Goal: Task Accomplishment & Management: Manage account settings

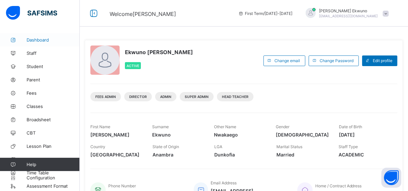
click at [42, 40] on span "Dashboard" at bounding box center [53, 39] width 53 height 5
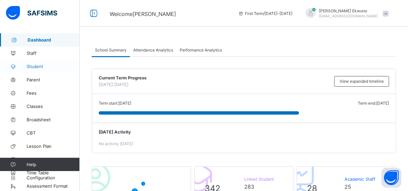
click at [33, 66] on span "Student" at bounding box center [53, 66] width 53 height 5
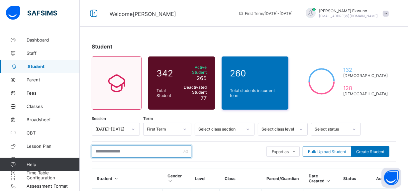
click at [150, 147] on input "text" at bounding box center [142, 151] width 100 height 13
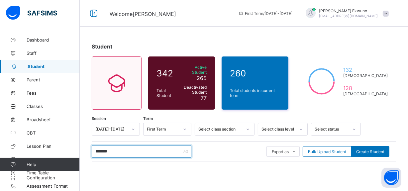
type input "*******"
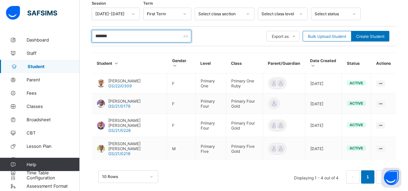
scroll to position [117, 0]
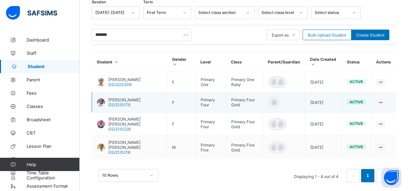
click at [135, 99] on span "[PERSON_NAME]" at bounding box center [124, 99] width 32 height 5
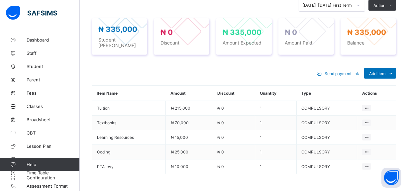
scroll to position [287, 0]
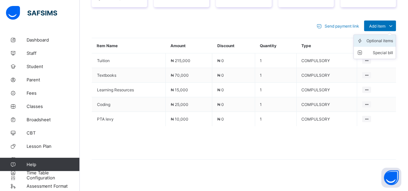
click at [386, 38] on div "Optional items" at bounding box center [379, 41] width 27 height 7
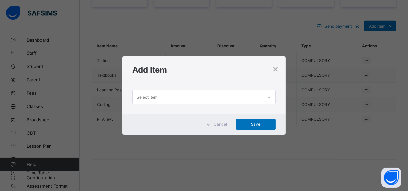
scroll to position [0, 0]
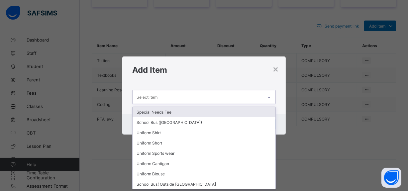
click at [224, 97] on div "Select item" at bounding box center [197, 96] width 130 height 13
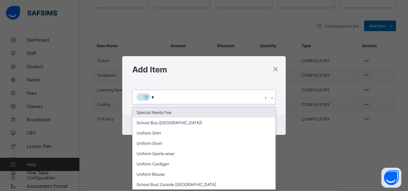
type input "**"
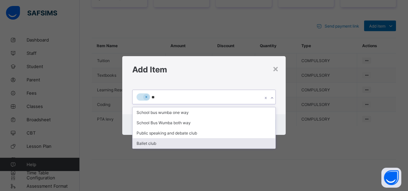
click at [150, 145] on div "Ballet club" at bounding box center [203, 143] width 142 height 10
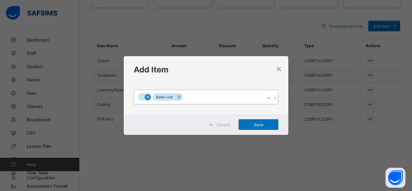
click at [147, 98] on icon at bounding box center [148, 97] width 4 height 5
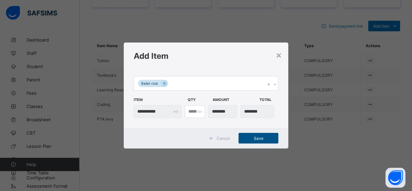
click at [254, 134] on div "Save" at bounding box center [259, 138] width 40 height 11
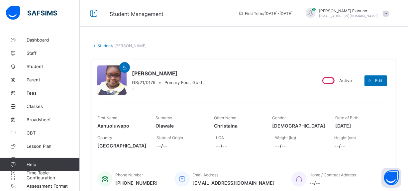
click at [106, 46] on link "Student" at bounding box center [104, 45] width 15 height 5
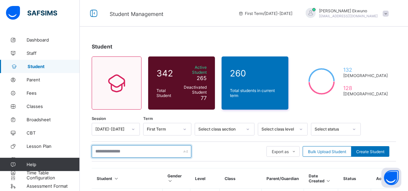
click at [125, 150] on input "text" at bounding box center [142, 151] width 100 height 13
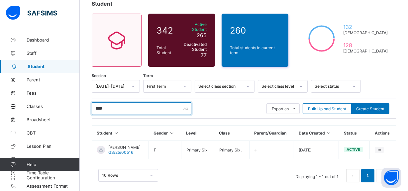
scroll to position [46, 0]
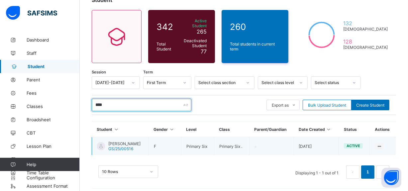
type input "****"
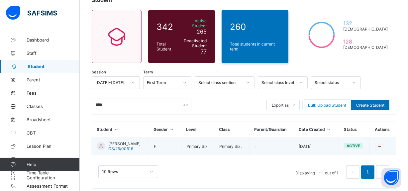
click at [131, 141] on span "GODWIN VERA OLUOMA" at bounding box center [124, 143] width 32 height 5
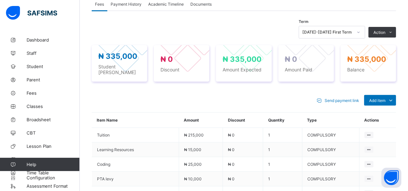
scroll to position [287, 0]
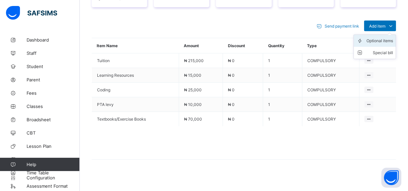
click at [385, 39] on div "Optional items" at bounding box center [379, 41] width 27 height 7
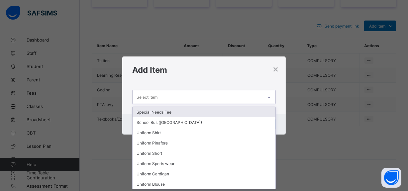
scroll to position [0, 0]
click at [176, 94] on div "Select item" at bounding box center [197, 96] width 130 height 13
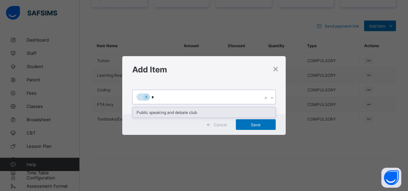
type input "**"
click at [178, 114] on div "Public speaking and debate club" at bounding box center [203, 112] width 142 height 10
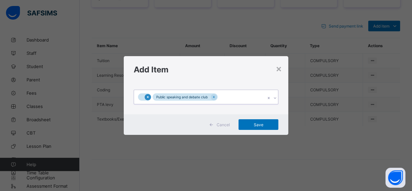
click at [147, 99] on icon at bounding box center [148, 97] width 4 height 5
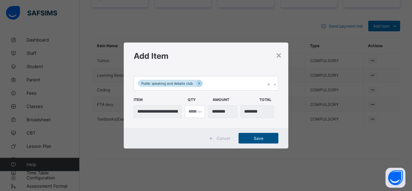
click at [254, 136] on span "Save" at bounding box center [259, 138] width 30 height 5
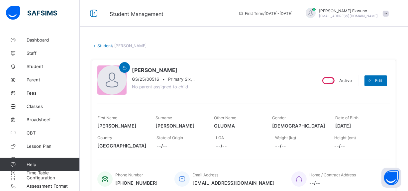
click at [97, 44] on link "Student" at bounding box center [104, 45] width 15 height 5
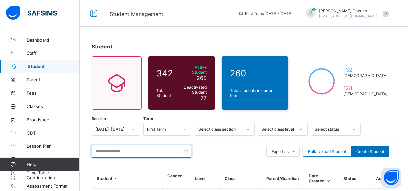
click at [137, 148] on input "text" at bounding box center [142, 151] width 100 height 13
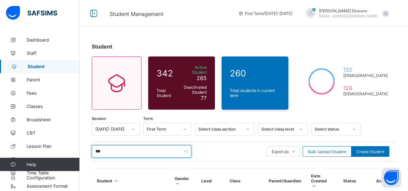
type input "****"
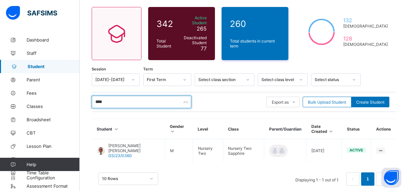
scroll to position [56, 0]
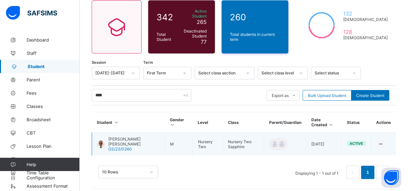
click at [117, 136] on span "[PERSON_NAME] [PERSON_NAME]" at bounding box center [133, 141] width 51 height 10
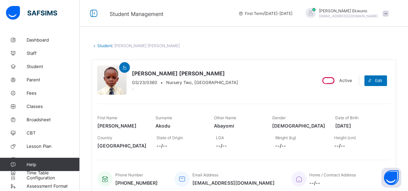
click at [104, 46] on link "Student" at bounding box center [104, 45] width 15 height 5
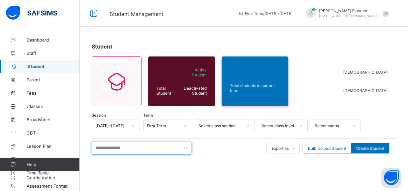
click at [133, 152] on input "text" at bounding box center [142, 148] width 100 height 13
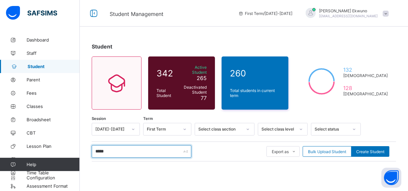
type input "*****"
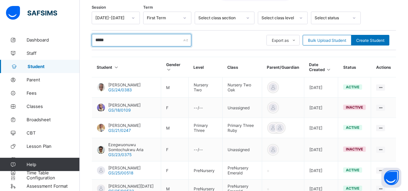
scroll to position [114, 0]
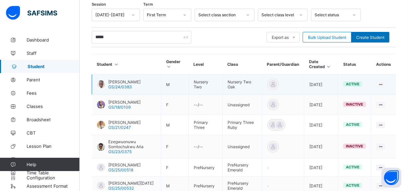
click at [123, 79] on span "Abraham Ariel" at bounding box center [124, 81] width 32 height 5
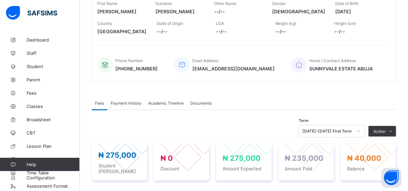
scroll to position [273, 0]
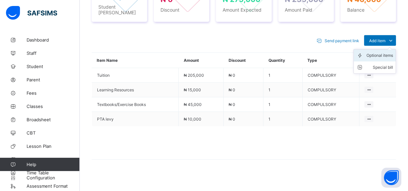
click at [389, 52] on div "Optional items" at bounding box center [379, 55] width 27 height 7
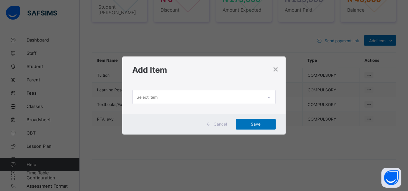
scroll to position [0, 0]
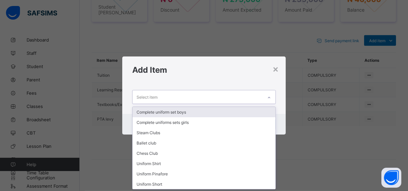
click at [183, 95] on div "Select item" at bounding box center [197, 96] width 130 height 13
type input "*"
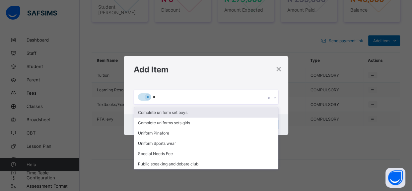
type input "**"
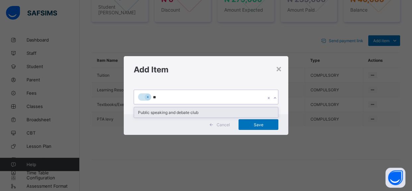
click at [182, 113] on div "Public speaking and debate club" at bounding box center [206, 112] width 144 height 10
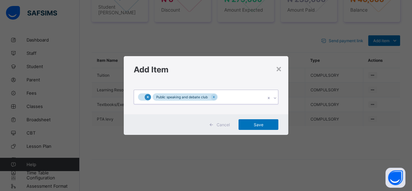
click at [148, 98] on icon at bounding box center [148, 97] width 2 height 2
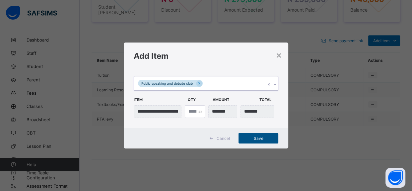
click at [265, 138] on span "Save" at bounding box center [259, 138] width 30 height 5
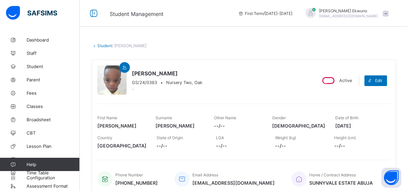
click at [100, 46] on link "Student" at bounding box center [104, 45] width 15 height 5
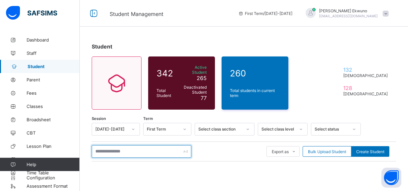
click at [162, 148] on input "text" at bounding box center [142, 151] width 100 height 13
type input "****"
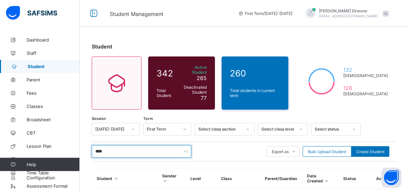
scroll to position [121, 0]
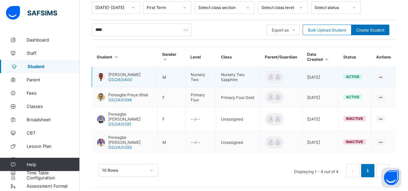
click at [137, 72] on span "[PERSON_NAME]" at bounding box center [124, 74] width 32 height 5
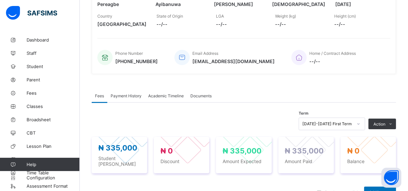
scroll to position [287, 0]
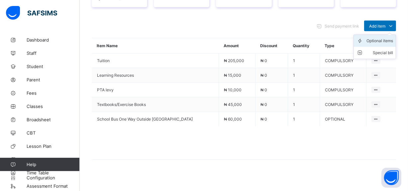
click at [382, 38] on div "Optional items" at bounding box center [379, 41] width 27 height 7
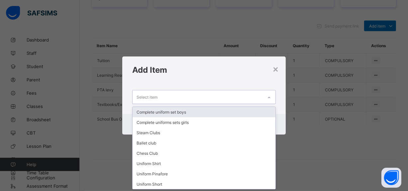
click at [198, 95] on div "Select item" at bounding box center [197, 96] width 130 height 13
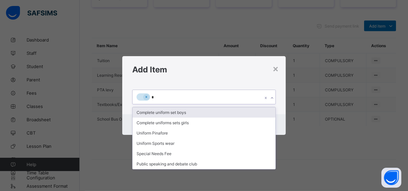
type input "**"
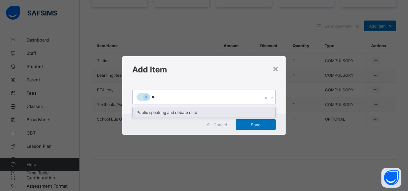
click at [177, 113] on div "Public speaking and debate club" at bounding box center [203, 112] width 142 height 10
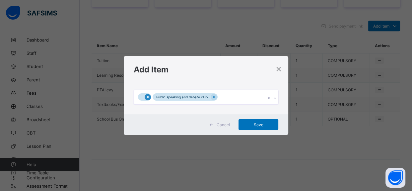
click at [149, 97] on icon at bounding box center [148, 97] width 4 height 5
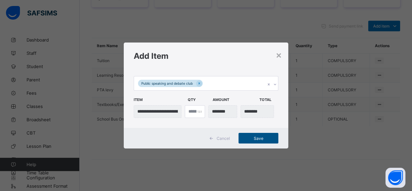
click at [265, 137] on span "Save" at bounding box center [259, 138] width 30 height 5
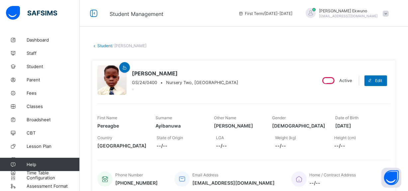
click at [102, 47] on link "Student" at bounding box center [104, 45] width 15 height 5
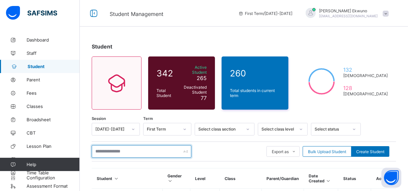
click at [124, 147] on input "text" at bounding box center [142, 151] width 100 height 13
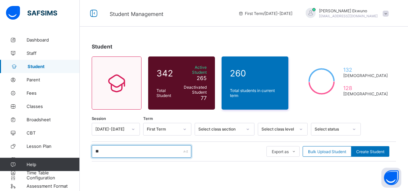
type input "*"
type input "**********"
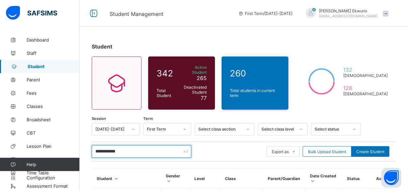
scroll to position [79, 0]
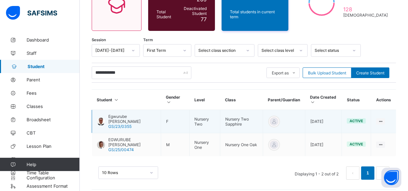
click at [127, 114] on span "Egwurube [PERSON_NAME]" at bounding box center [131, 119] width 47 height 10
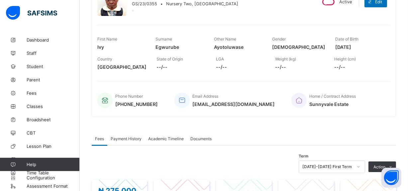
scroll to position [246, 0]
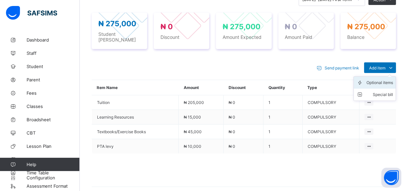
click at [384, 79] on div "Optional items" at bounding box center [379, 82] width 27 height 7
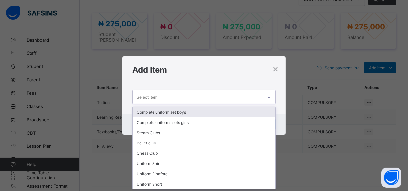
click at [212, 100] on div "Select item" at bounding box center [197, 96] width 130 height 13
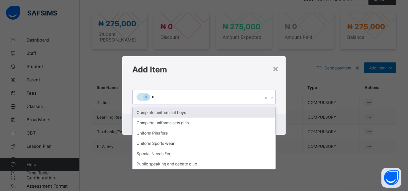
type input "**"
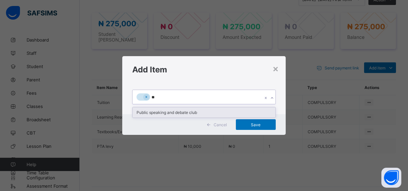
click at [182, 112] on div "Public speaking and debate club" at bounding box center [203, 112] width 142 height 10
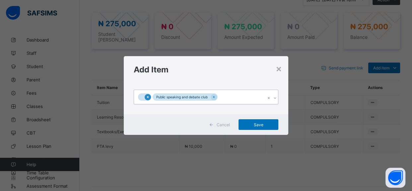
click at [146, 98] on icon at bounding box center [148, 97] width 4 height 5
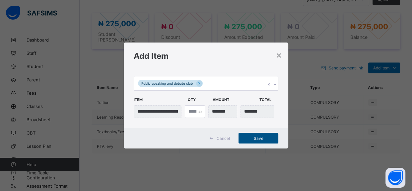
click at [264, 137] on span "Save" at bounding box center [259, 138] width 30 height 5
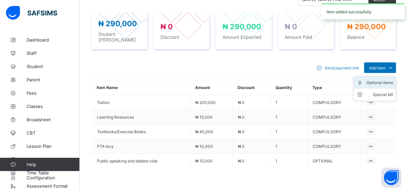
click at [380, 79] on div "Optional items" at bounding box center [379, 82] width 27 height 7
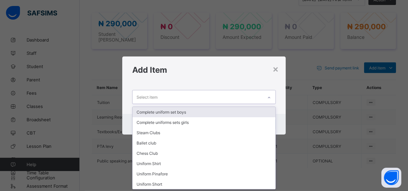
click at [180, 99] on div "Select item" at bounding box center [197, 96] width 130 height 13
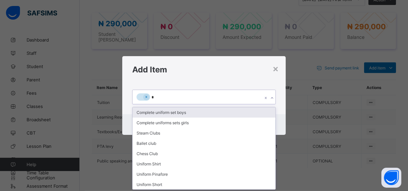
type input "**"
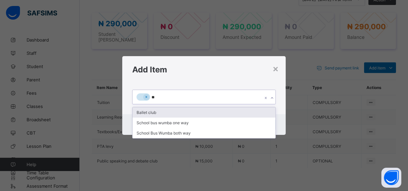
click at [160, 112] on div "Ballet club" at bounding box center [203, 112] width 142 height 10
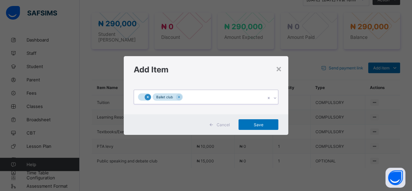
click at [148, 98] on icon at bounding box center [148, 97] width 4 height 5
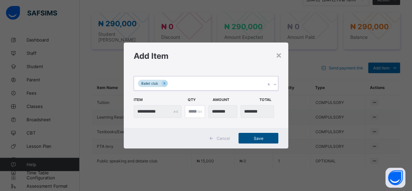
click at [253, 141] on div "Save" at bounding box center [259, 138] width 40 height 11
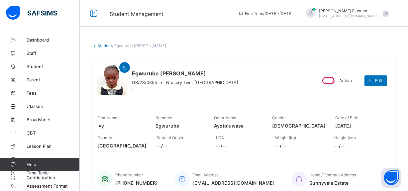
click at [105, 46] on link "Student" at bounding box center [104, 45] width 15 height 5
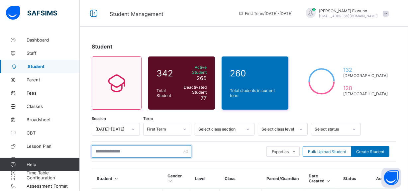
click at [116, 149] on input "text" at bounding box center [142, 151] width 100 height 13
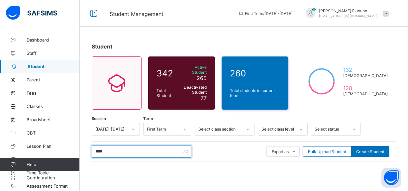
type input "****"
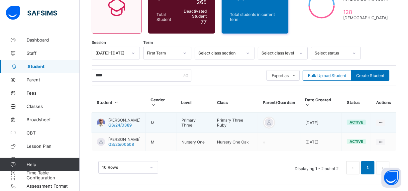
click at [138, 118] on span "Ayomide Abdulrahman Faiz" at bounding box center [124, 120] width 32 height 5
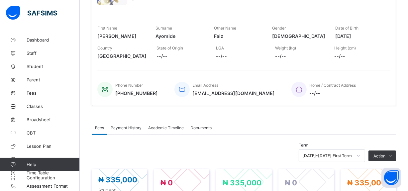
scroll to position [246, 0]
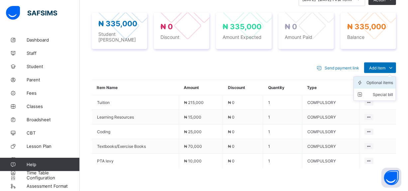
click at [379, 79] on div "Optional items" at bounding box center [379, 82] width 27 height 7
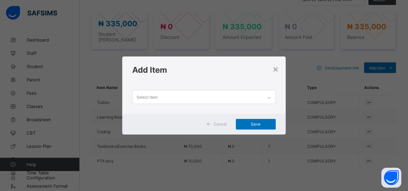
scroll to position [0, 0]
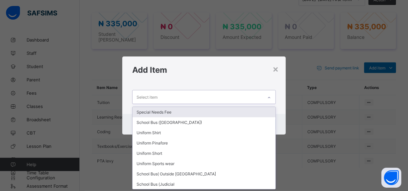
click at [189, 95] on div "Select item" at bounding box center [197, 96] width 130 height 13
type input "*"
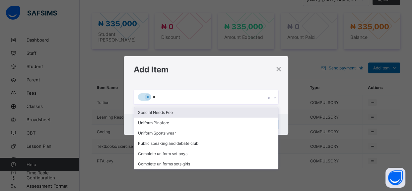
type input "**"
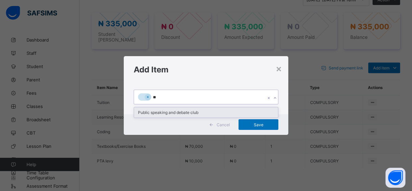
click at [186, 113] on div "Public speaking and debate club" at bounding box center [206, 112] width 144 height 10
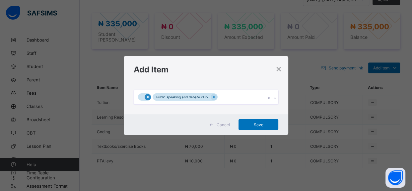
click at [146, 95] on icon at bounding box center [148, 97] width 4 height 5
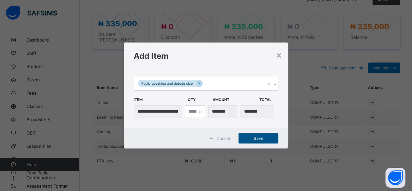
click at [254, 137] on span "Save" at bounding box center [259, 138] width 30 height 5
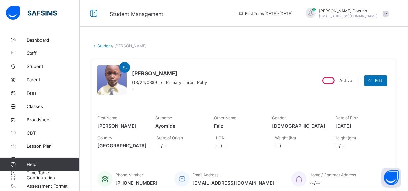
click at [106, 46] on link "Student" at bounding box center [104, 45] width 15 height 5
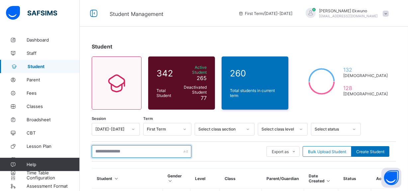
click at [126, 149] on input "text" at bounding box center [142, 151] width 100 height 13
type input "**********"
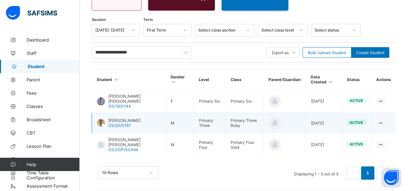
click at [135, 118] on span "Agbasiere Alexander" at bounding box center [124, 120] width 32 height 5
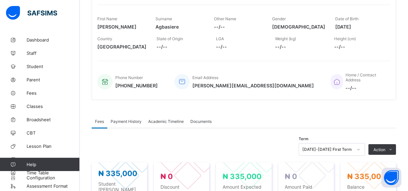
scroll to position [266, 0]
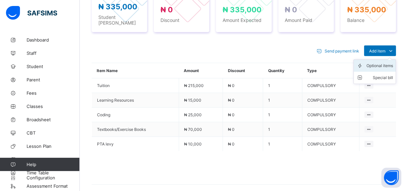
click at [383, 62] on div "Optional items" at bounding box center [379, 65] width 27 height 7
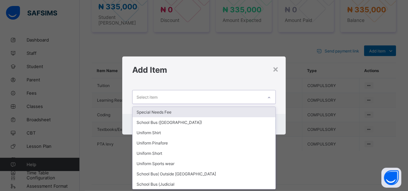
scroll to position [0, 0]
click at [180, 98] on div "Select item" at bounding box center [197, 96] width 130 height 13
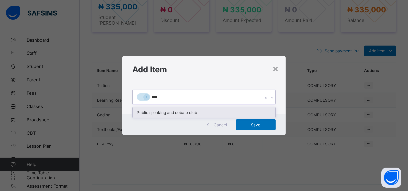
type input "*****"
click at [180, 111] on div "Public speaking and debate club" at bounding box center [203, 112] width 142 height 10
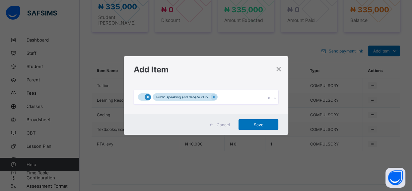
click at [148, 98] on icon at bounding box center [148, 97] width 4 height 5
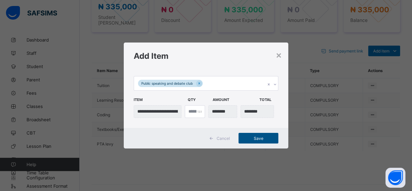
click at [255, 138] on span "Save" at bounding box center [259, 138] width 30 height 5
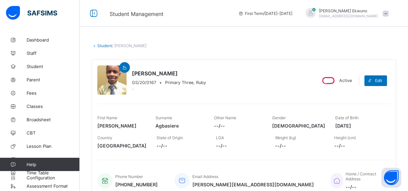
click at [108, 45] on link "Student" at bounding box center [104, 45] width 15 height 5
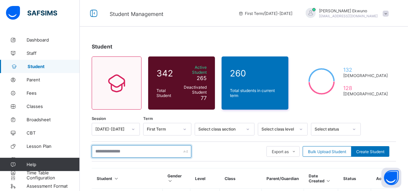
click at [108, 149] on input "text" at bounding box center [142, 151] width 100 height 13
type input "**********"
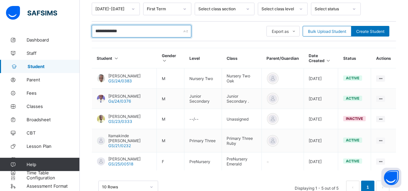
scroll to position [137, 0]
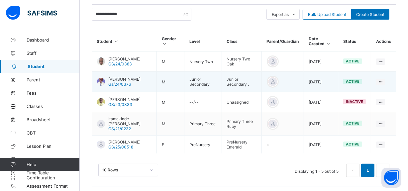
click at [122, 77] on span "Abraham Alvin" at bounding box center [124, 79] width 32 height 5
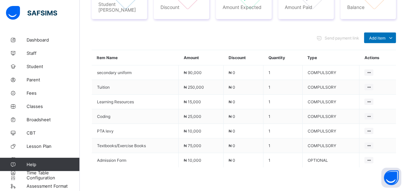
scroll to position [278, 0]
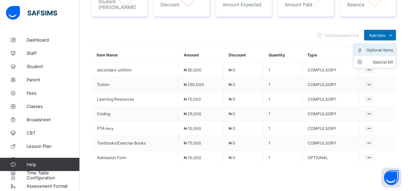
click at [383, 47] on div "Optional items" at bounding box center [379, 50] width 27 height 7
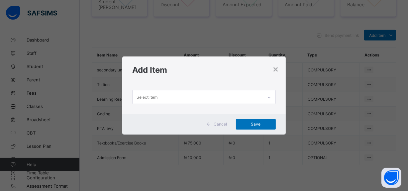
click at [212, 102] on div "Select item" at bounding box center [197, 96] width 130 height 13
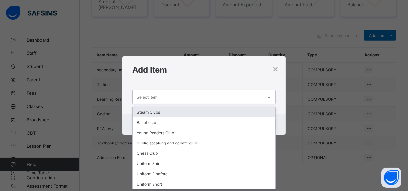
type input "**"
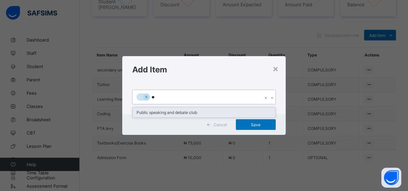
click at [212, 110] on div "Public speaking and debate club" at bounding box center [203, 112] width 142 height 10
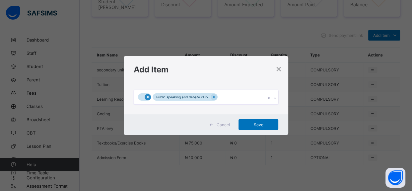
click at [149, 97] on icon at bounding box center [148, 97] width 4 height 5
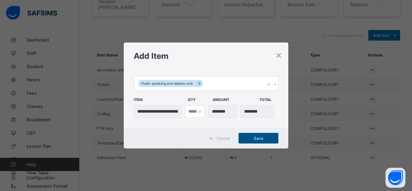
click at [257, 136] on span "Save" at bounding box center [259, 138] width 30 height 5
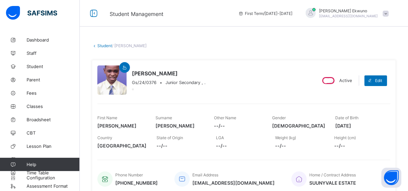
click at [106, 46] on link "Student" at bounding box center [104, 45] width 15 height 5
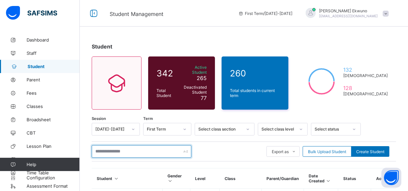
click at [130, 147] on input "text" at bounding box center [142, 151] width 100 height 13
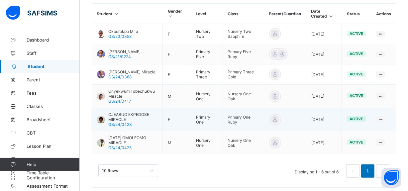
type input "*******"
click at [140, 114] on span "OJEABUO EKPEDOSE MIRACLE" at bounding box center [132, 117] width 49 height 10
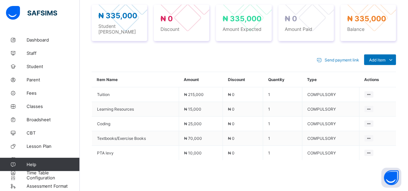
scroll to position [279, 0]
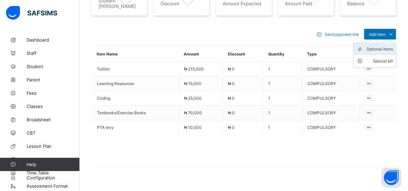
click at [385, 46] on div "Optional items" at bounding box center [379, 49] width 27 height 7
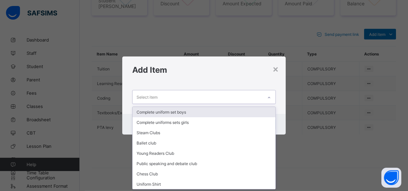
scroll to position [0, 0]
click at [197, 95] on div "Select item" at bounding box center [197, 96] width 130 height 13
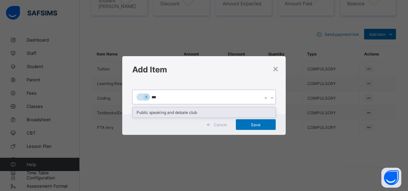
type input "****"
click at [175, 112] on div "Public speaking and debate club" at bounding box center [203, 112] width 142 height 10
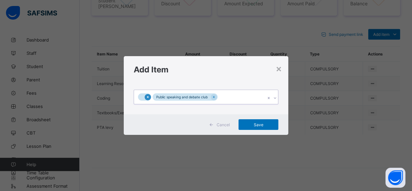
click at [146, 97] on icon at bounding box center [148, 97] width 4 height 5
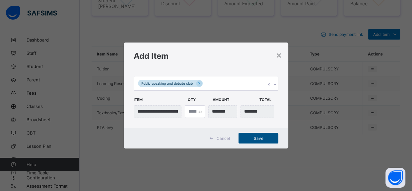
click at [254, 139] on span "Save" at bounding box center [259, 138] width 30 height 5
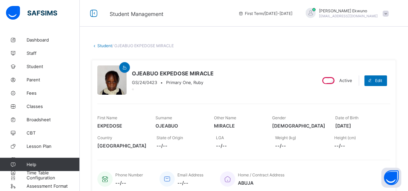
click at [104, 44] on link "Student" at bounding box center [104, 45] width 15 height 5
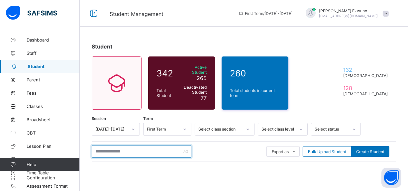
click at [124, 149] on input "text" at bounding box center [142, 151] width 100 height 13
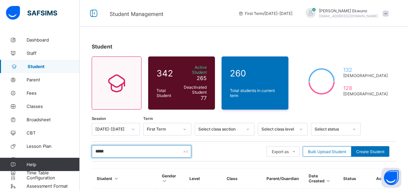
type input "*******"
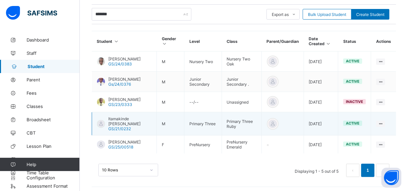
click at [134, 123] on span "Itamakinde [PERSON_NAME]" at bounding box center [129, 121] width 43 height 10
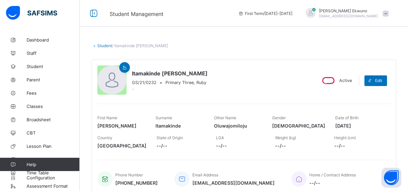
drag, startPoint x: 405, startPoint y: 146, endPoint x: 410, endPoint y: 146, distance: 5.3
click at [107, 46] on link "Student" at bounding box center [104, 45] width 15 height 5
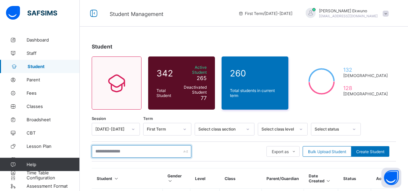
click at [137, 151] on input "text" at bounding box center [142, 151] width 100 height 13
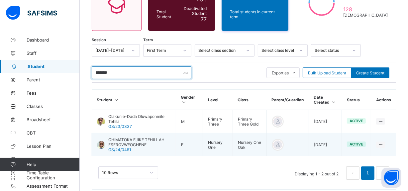
type input "*******"
click at [144, 137] on span "CHIMATOKA EJIKE TEHILLAH ESEROVWEOGHENE" at bounding box center [139, 142] width 62 height 10
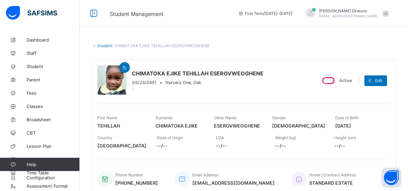
click at [101, 44] on link "Student" at bounding box center [104, 45] width 15 height 5
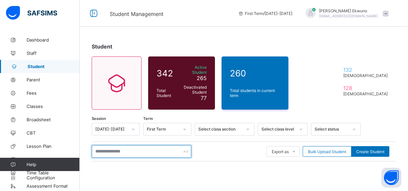
click at [130, 149] on input "text" at bounding box center [142, 151] width 100 height 13
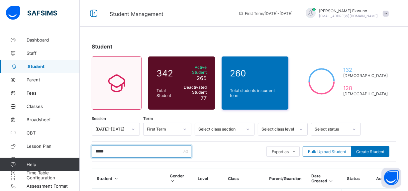
type input "*****"
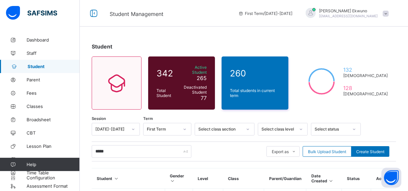
click at [406, 163] on div "Student 342 Total Student Active Student 265 Deactivated Student 77 260 Total s…" at bounding box center [244, 181] width 328 height 297
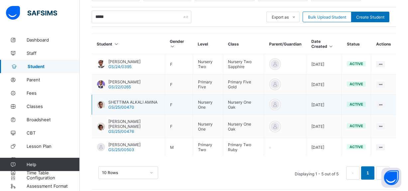
click at [139, 103] on div "SHETTIMA ALKALI AMINA GS/25/00470" at bounding box center [132, 105] width 49 height 10
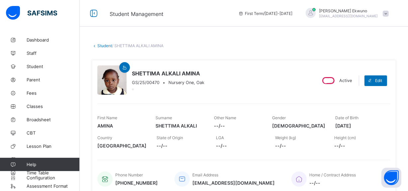
click at [104, 44] on link "Student" at bounding box center [104, 45] width 15 height 5
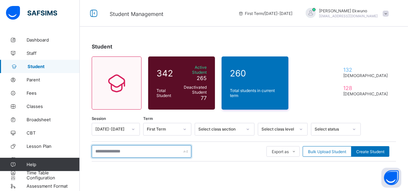
click at [131, 149] on input "text" at bounding box center [142, 151] width 100 height 13
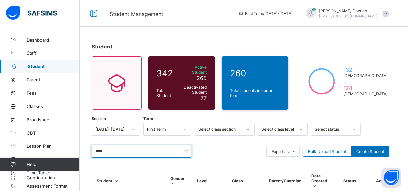
type input "****"
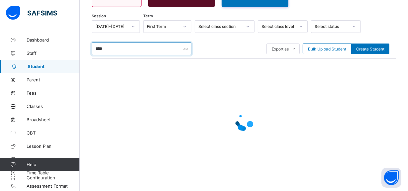
scroll to position [96, 0]
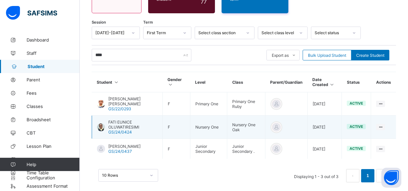
click at [129, 120] on span "FATI EUNICE OLUWATIRESIMI" at bounding box center [132, 125] width 49 height 10
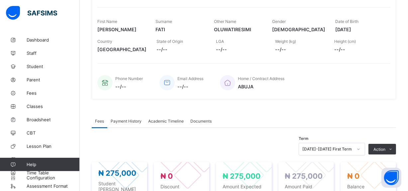
scroll to position [263, 0]
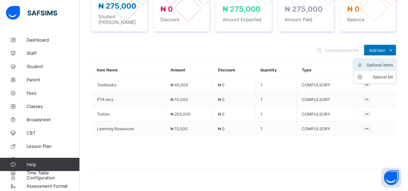
click at [387, 62] on div "Optional items" at bounding box center [379, 65] width 27 height 7
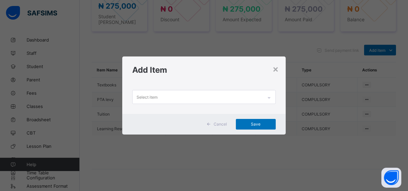
scroll to position [0, 0]
click at [177, 96] on div "Select item" at bounding box center [197, 96] width 130 height 13
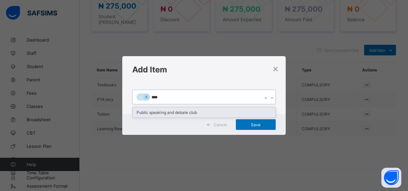
type input "*****"
click at [177, 114] on div "Public speaking and debate club" at bounding box center [203, 112] width 142 height 10
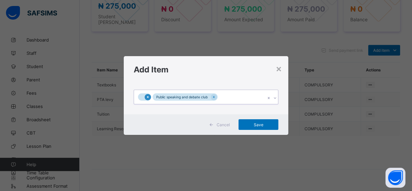
click at [146, 98] on icon at bounding box center [148, 97] width 4 height 5
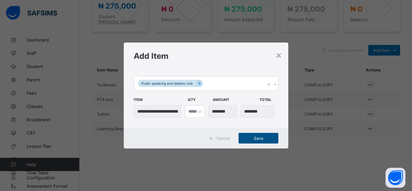
click at [262, 137] on span "Save" at bounding box center [259, 138] width 30 height 5
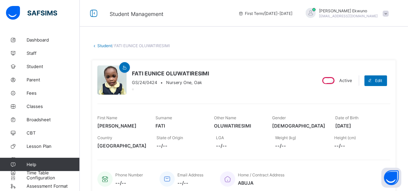
click at [104, 46] on link "Student" at bounding box center [104, 45] width 15 height 5
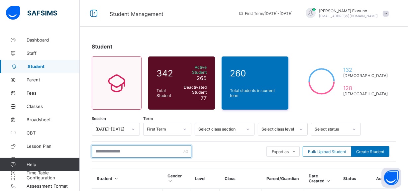
click at [126, 147] on input "text" at bounding box center [142, 151] width 100 height 13
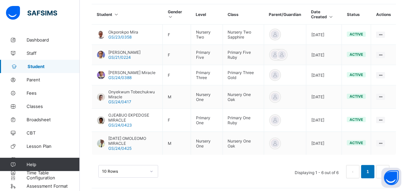
scroll to position [165, 0]
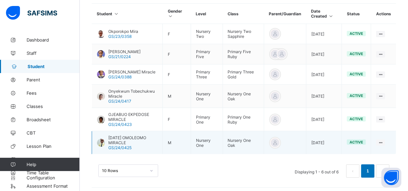
type input "*******"
click at [130, 135] on span "SUNDAY OMOLEOMO MIRACLE" at bounding box center [132, 140] width 49 height 10
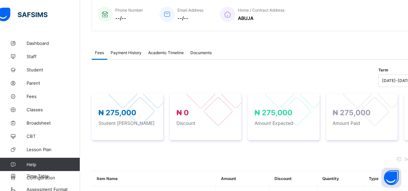
scroll to position [20, 0]
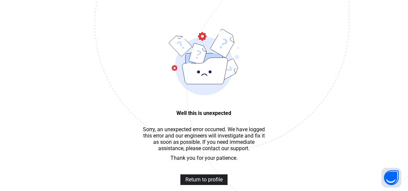
click at [216, 183] on span "Return to profile" at bounding box center [203, 179] width 37 height 6
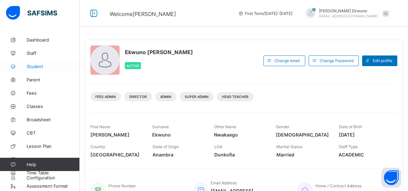
click at [37, 67] on span "Student" at bounding box center [53, 66] width 53 height 5
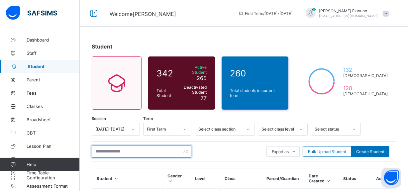
click at [120, 150] on input "text" at bounding box center [142, 151] width 100 height 13
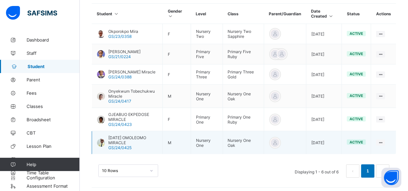
type input "*******"
click at [135, 135] on span "SUNDAY OMOLEOMO MIRACLE" at bounding box center [132, 140] width 49 height 10
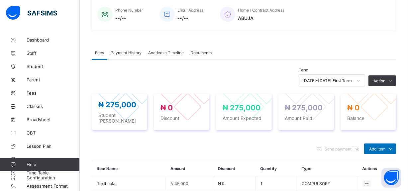
scroll to position [273, 0]
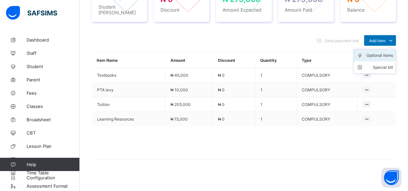
click at [382, 52] on div "Optional items" at bounding box center [379, 55] width 27 height 7
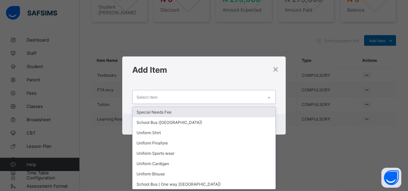
scroll to position [0, 0]
click at [186, 102] on div "Select item" at bounding box center [197, 96] width 130 height 13
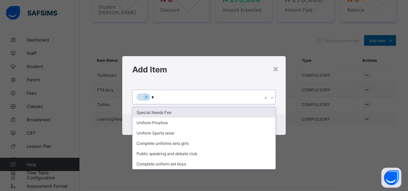
type input "**"
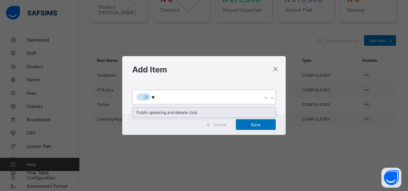
click at [181, 112] on div "Public speaking and debate club" at bounding box center [203, 112] width 142 height 10
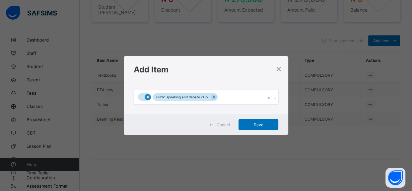
click at [147, 96] on icon at bounding box center [148, 97] width 4 height 5
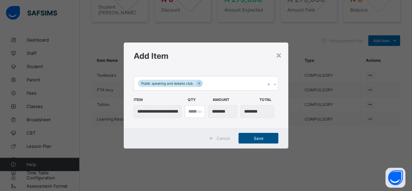
click at [256, 140] on span "Save" at bounding box center [259, 138] width 30 height 5
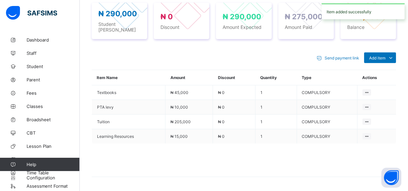
scroll to position [273, 0]
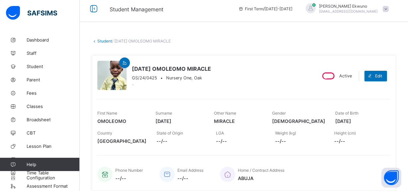
scroll to position [0, 0]
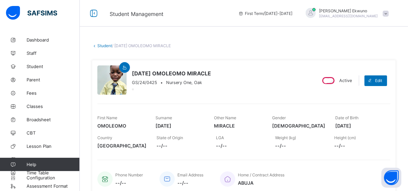
click at [106, 47] on link "Student" at bounding box center [104, 45] width 15 height 5
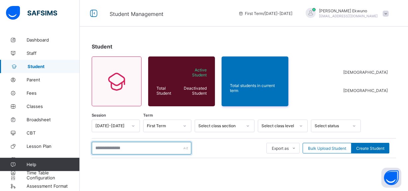
click at [167, 146] on input "text" at bounding box center [142, 148] width 100 height 13
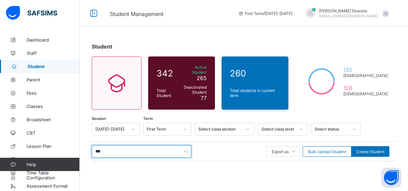
type input "********"
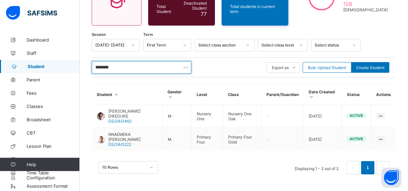
scroll to position [79, 0]
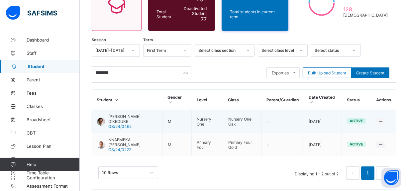
click at [134, 114] on span "[PERSON_NAME] DIKEDUKE" at bounding box center [132, 119] width 49 height 10
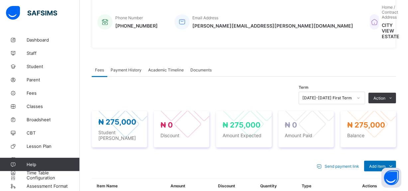
scroll to position [273, 0]
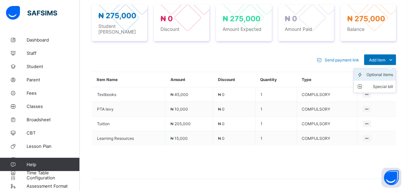
click at [384, 71] on div "Optional items" at bounding box center [379, 74] width 27 height 7
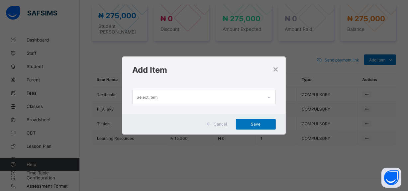
scroll to position [0, 0]
click at [184, 99] on div "Select item" at bounding box center [197, 96] width 130 height 13
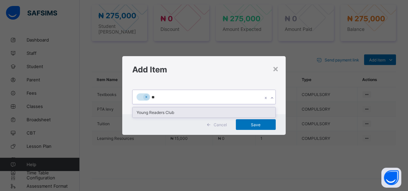
type input "***"
click at [177, 113] on div "Young Readers Club" at bounding box center [203, 112] width 142 height 10
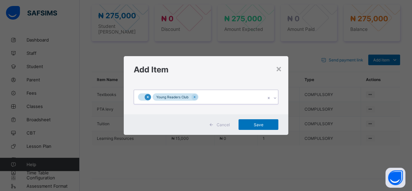
click at [148, 97] on icon at bounding box center [148, 97] width 4 height 5
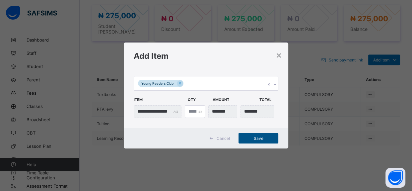
click at [264, 135] on div "Save" at bounding box center [259, 138] width 40 height 11
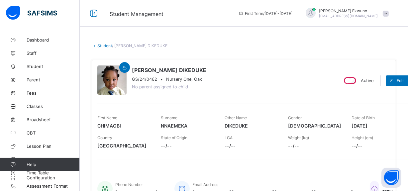
click at [103, 45] on link "Student" at bounding box center [104, 45] width 15 height 5
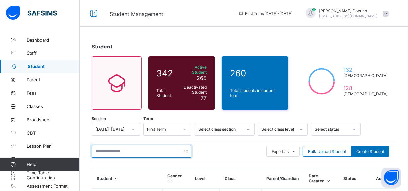
click at [125, 150] on input "text" at bounding box center [142, 151] width 100 height 13
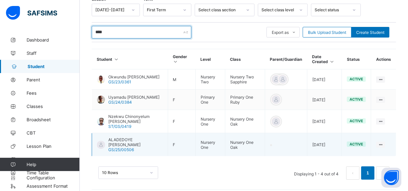
type input "****"
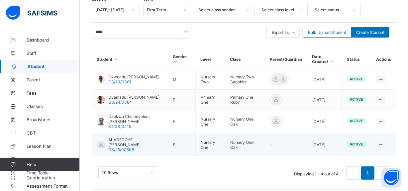
click at [134, 137] on span "ALADEDOYE [PERSON_NAME]" at bounding box center [135, 142] width 54 height 10
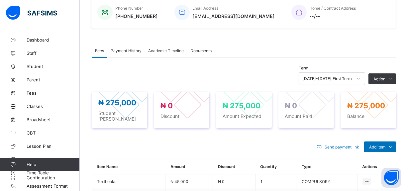
scroll to position [273, 0]
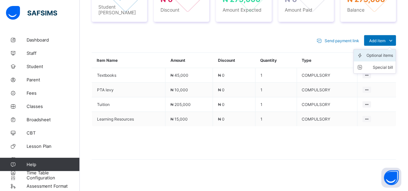
click at [377, 52] on div "Optional items" at bounding box center [379, 55] width 27 height 7
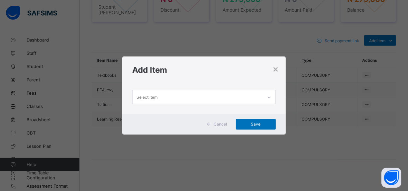
click at [179, 97] on div "Select item" at bounding box center [197, 96] width 130 height 13
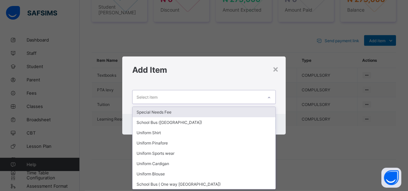
scroll to position [0, 0]
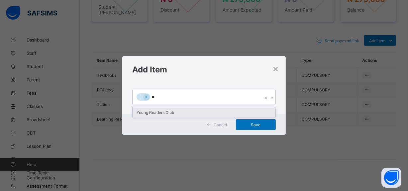
type input "***"
click at [172, 113] on div "Young Readers Club" at bounding box center [203, 112] width 142 height 10
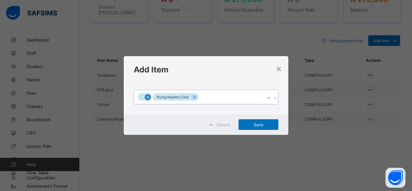
click at [149, 98] on icon at bounding box center [148, 97] width 4 height 5
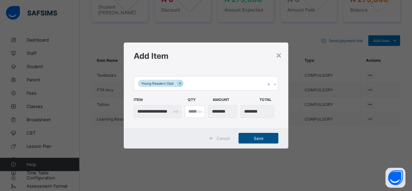
click at [264, 137] on span "Save" at bounding box center [259, 138] width 30 height 5
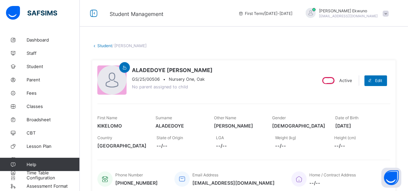
click at [103, 46] on link "Student" at bounding box center [104, 45] width 15 height 5
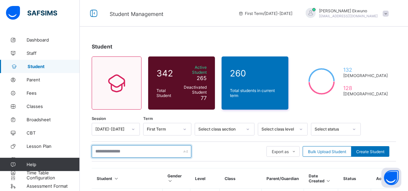
click at [149, 148] on input "text" at bounding box center [142, 151] width 100 height 13
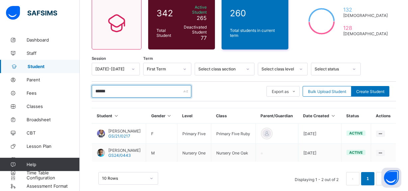
scroll to position [79, 0]
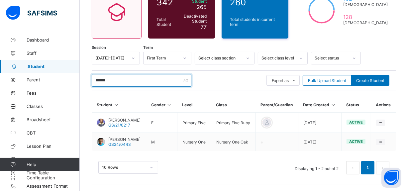
click at [117, 74] on input "******" at bounding box center [142, 80] width 100 height 13
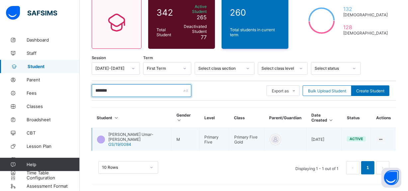
scroll to position [56, 0]
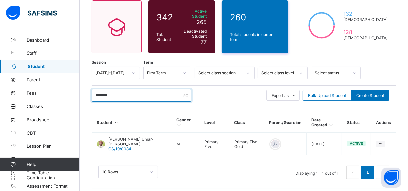
click at [128, 93] on input "*******" at bounding box center [142, 95] width 100 height 13
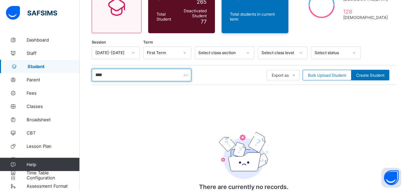
scroll to position [79, 0]
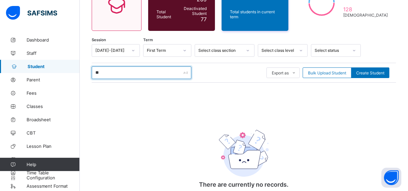
type input "*"
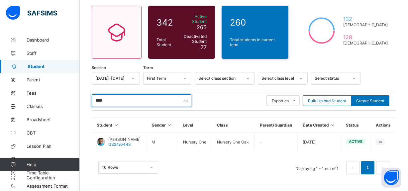
scroll to position [56, 0]
click at [119, 94] on input "****" at bounding box center [142, 100] width 100 height 13
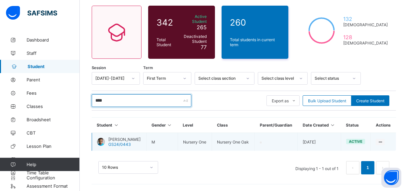
type input "****"
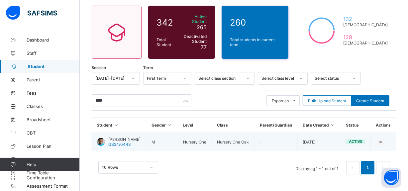
click at [139, 138] on span "[PERSON_NAME]" at bounding box center [124, 139] width 32 height 5
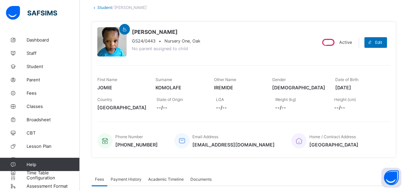
scroll to position [37, 0]
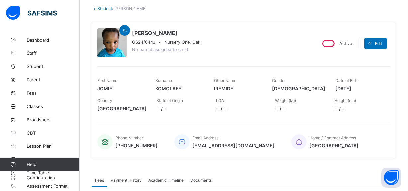
click at [107, 8] on link "Student" at bounding box center [104, 8] width 15 height 5
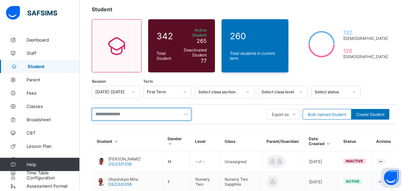
click at [129, 113] on input "text" at bounding box center [142, 114] width 100 height 13
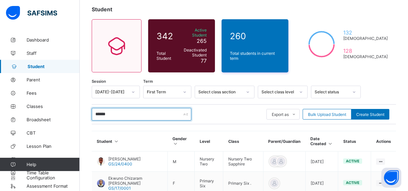
scroll to position [142, 0]
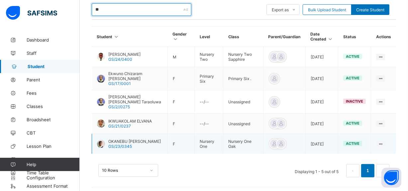
type input "*"
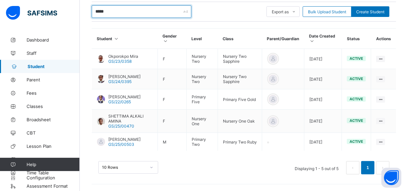
scroll to position [139, 0]
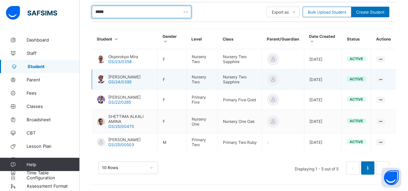
type input "*****"
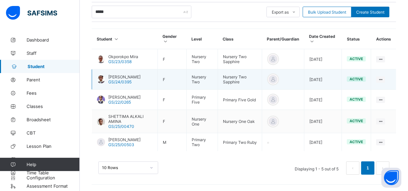
click at [140, 74] on span "Adamu Amira Fika" at bounding box center [124, 76] width 32 height 5
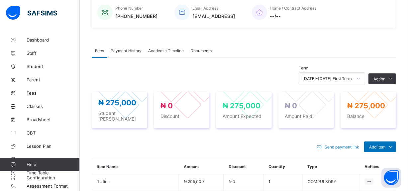
scroll to position [273, 0]
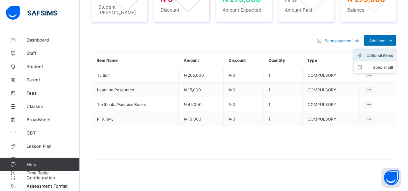
click at [385, 52] on div "Optional items" at bounding box center [379, 55] width 27 height 7
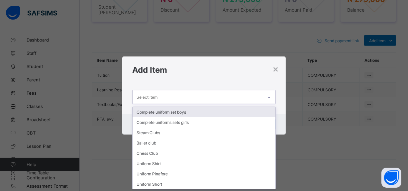
scroll to position [0, 0]
click at [208, 96] on div "Select item" at bounding box center [197, 96] width 130 height 13
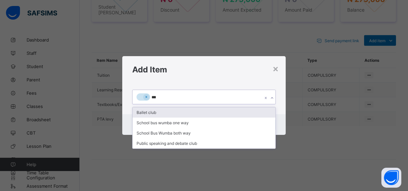
type input "****"
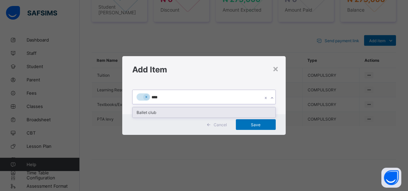
click at [168, 111] on div "Ballet club" at bounding box center [203, 112] width 142 height 10
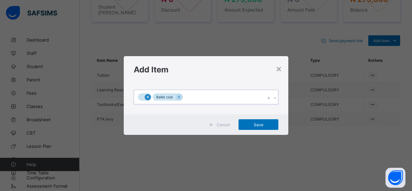
click at [149, 96] on icon at bounding box center [148, 97] width 4 height 5
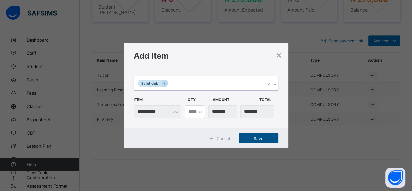
click at [260, 139] on span "Save" at bounding box center [259, 138] width 30 height 5
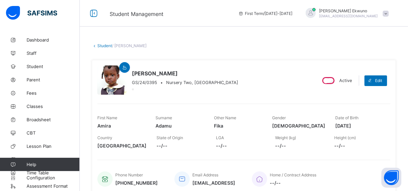
click at [103, 44] on link "Student" at bounding box center [104, 45] width 15 height 5
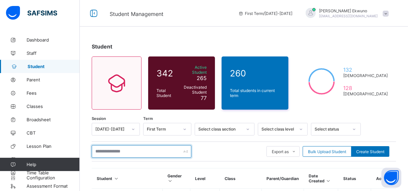
click at [143, 146] on input "text" at bounding box center [142, 151] width 100 height 13
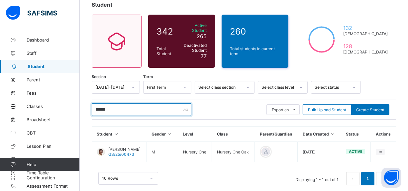
scroll to position [56, 0]
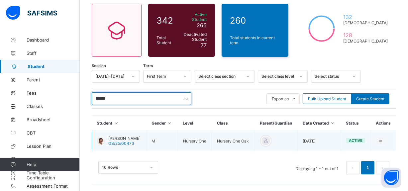
type input "******"
click at [123, 136] on span "FAROUK JIBRIN RAYHAN" at bounding box center [124, 138] width 32 height 5
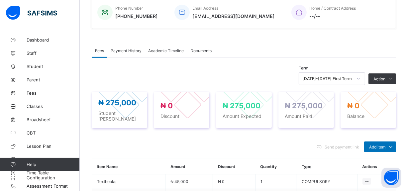
scroll to position [252, 0]
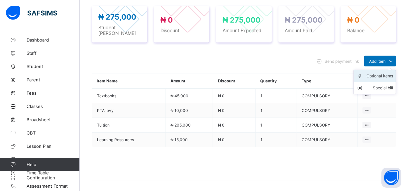
click at [380, 73] on div "Optional items" at bounding box center [379, 76] width 27 height 7
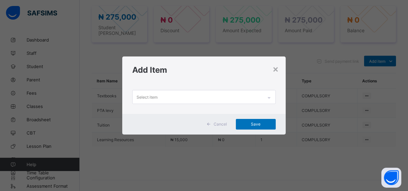
scroll to position [0, 0]
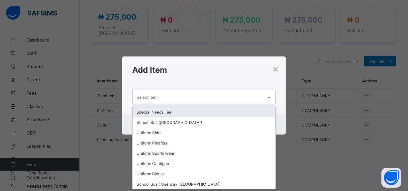
click at [189, 100] on div "Select item" at bounding box center [197, 96] width 130 height 13
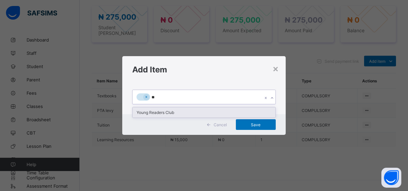
type input "***"
click at [160, 113] on div "Young Readers Club" at bounding box center [203, 112] width 142 height 10
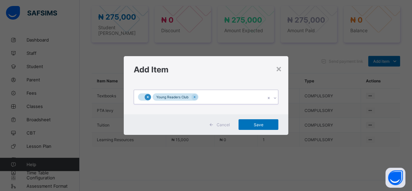
click at [147, 98] on icon at bounding box center [148, 97] width 2 height 2
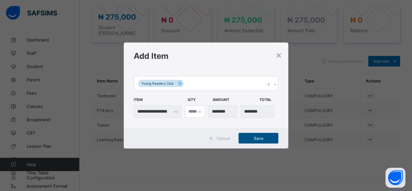
click at [258, 138] on span "Save" at bounding box center [259, 138] width 30 height 5
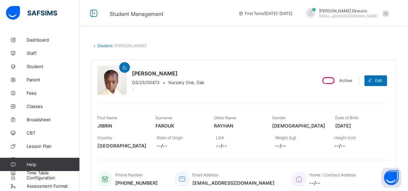
click at [107, 46] on link "Student" at bounding box center [104, 45] width 15 height 5
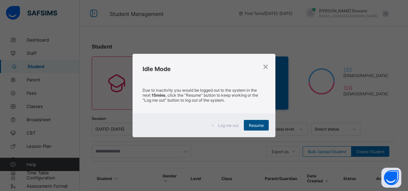
click at [259, 125] on span "Resume" at bounding box center [256, 125] width 15 height 5
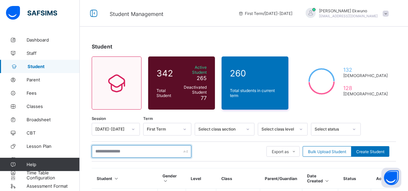
click at [137, 152] on input "text" at bounding box center [142, 151] width 100 height 13
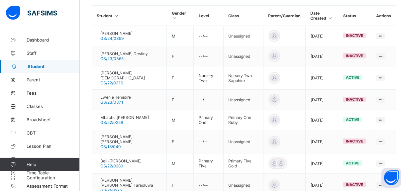
scroll to position [163, 0]
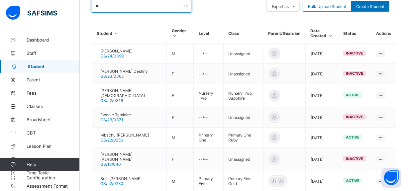
type input "*"
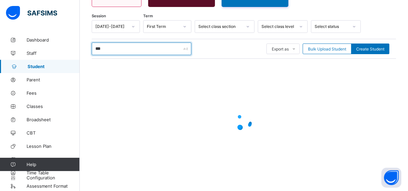
scroll to position [102, 0]
type input "*"
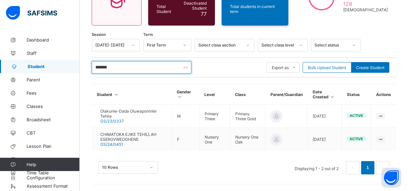
scroll to position [79, 0]
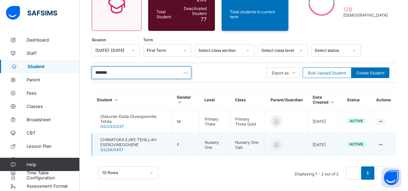
type input "*******"
click at [137, 137] on span "CHIMATOKA EJIKE TEHILLAH ESEROVWEOGHENE" at bounding box center [133, 142] width 66 height 10
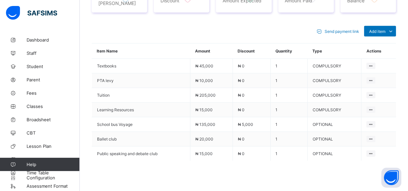
scroll to position [289, 0]
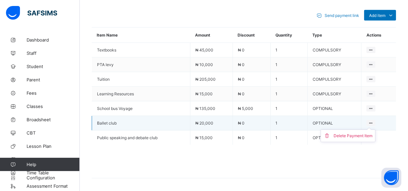
click at [373, 125] on icon at bounding box center [371, 123] width 6 height 5
click at [363, 137] on div "Delete Payment Item" at bounding box center [352, 135] width 39 height 7
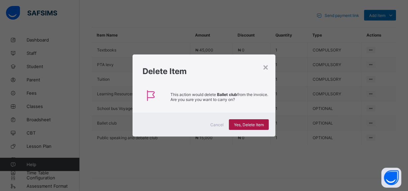
click at [239, 123] on span "Yes, Delete Item" at bounding box center [249, 124] width 30 height 5
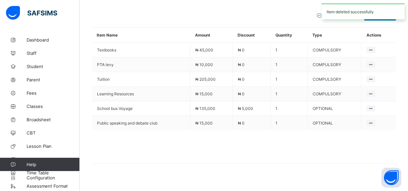
click at [377, 21] on div "Item deleted successfully" at bounding box center [363, 11] width 90 height 23
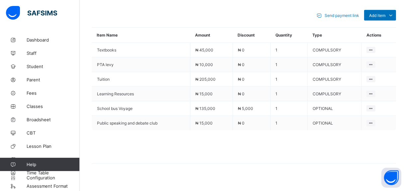
click at [394, 19] on icon at bounding box center [390, 15] width 7 height 7
click at [381, 34] on div "Optional items" at bounding box center [379, 30] width 27 height 7
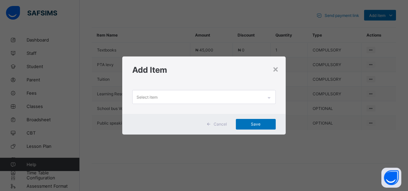
scroll to position [0, 0]
click at [269, 98] on icon at bounding box center [269, 97] width 4 height 7
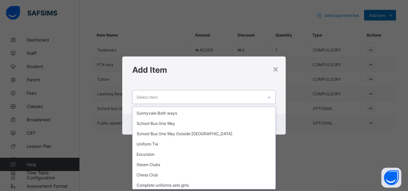
scroll to position [145, 0]
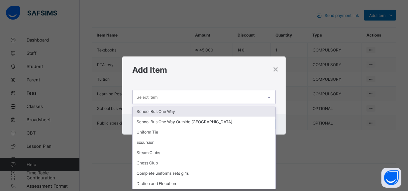
click at [193, 100] on div "Select item" at bounding box center [197, 96] width 130 height 13
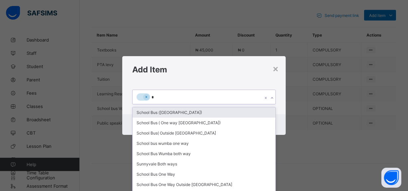
scroll to position [0, 0]
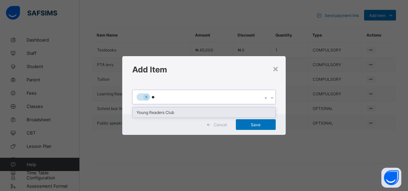
type input "***"
click at [154, 111] on div "Young Readers Club" at bounding box center [203, 112] width 142 height 10
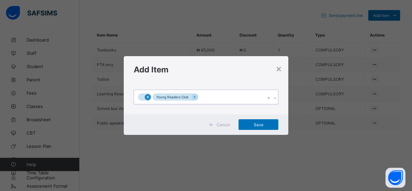
click at [148, 97] on icon at bounding box center [148, 97] width 4 height 5
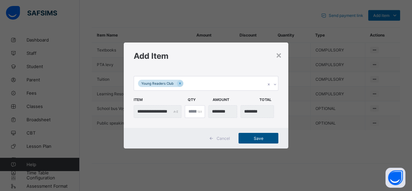
click at [252, 136] on span "Save" at bounding box center [259, 138] width 30 height 5
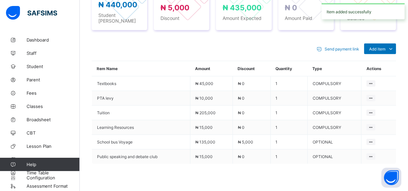
scroll to position [289, 0]
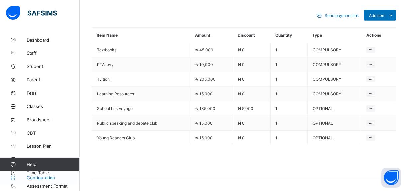
click at [38, 181] on link "Configuration" at bounding box center [39, 177] width 79 height 13
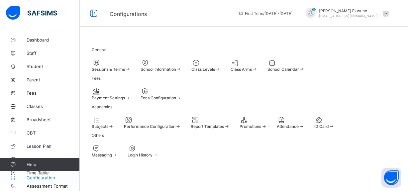
scroll to position [100, 0]
click at [176, 95] on span "Fees Configuration" at bounding box center [158, 97] width 36 height 5
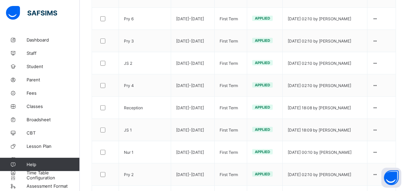
scroll to position [233, 0]
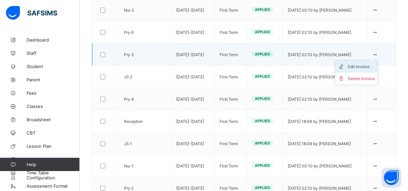
click at [367, 63] on div "Edit Invoice" at bounding box center [361, 66] width 27 height 7
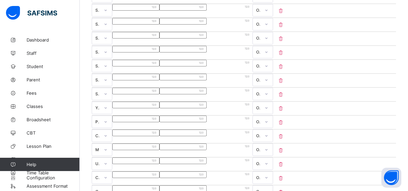
scroll to position [354, 0]
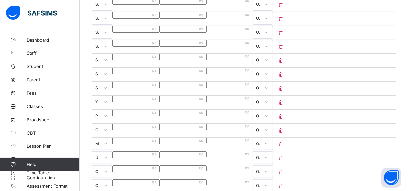
click at [159, 102] on input "*****" at bounding box center [135, 99] width 47 height 7
type input "****"
type input "*****"
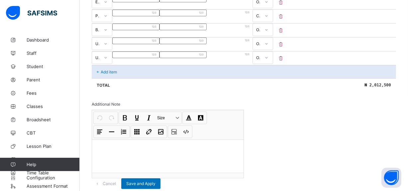
scroll to position [634, 0]
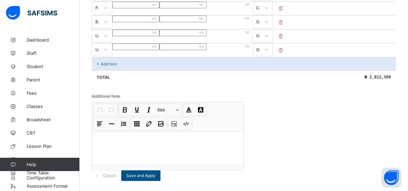
type input "*****"
click at [155, 173] on span "Save and Apply" at bounding box center [140, 175] width 29 height 5
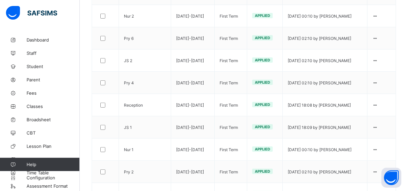
scroll to position [252, 0]
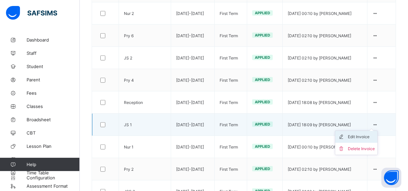
click at [368, 133] on div "Edit Invoice" at bounding box center [361, 136] width 27 height 7
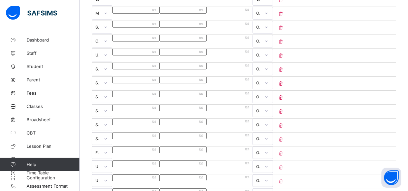
scroll to position [219, 0]
click at [159, 13] on input "*****" at bounding box center [135, 10] width 47 height 7
type input "****"
type input "*****"
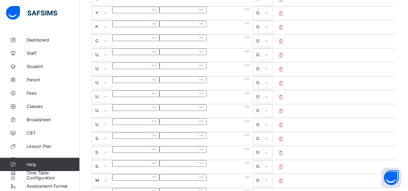
type input "*****"
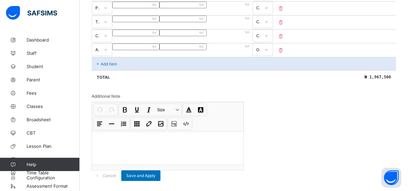
scroll to position [648, 0]
type input "*****"
click at [155, 173] on span "Save and Apply" at bounding box center [140, 175] width 29 height 5
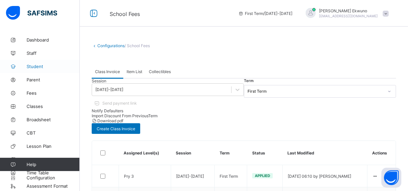
click at [39, 66] on span "Student" at bounding box center [53, 66] width 53 height 5
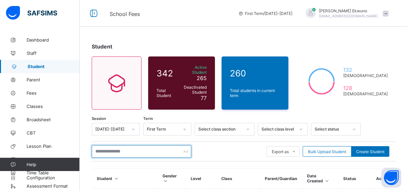
click at [121, 149] on input "text" at bounding box center [142, 151] width 100 height 13
type input "**********"
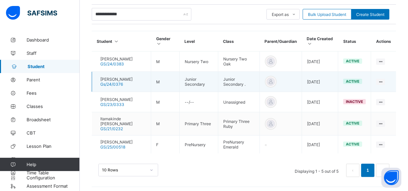
click at [126, 77] on span "Abraham Alvin" at bounding box center [116, 79] width 32 height 5
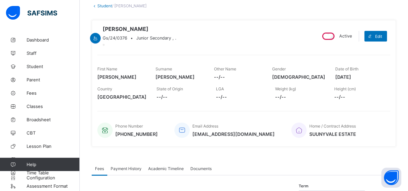
scroll to position [35, 0]
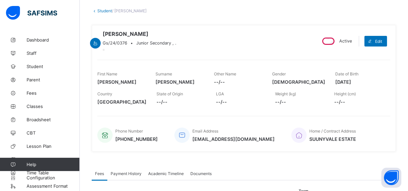
click at [205, 47] on div "Abraham Alvin Gs/24/0376 • Junior Secondary , ." at bounding box center [203, 41] width 213 height 21
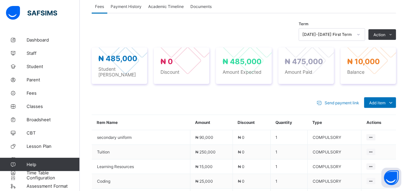
scroll to position [331, 0]
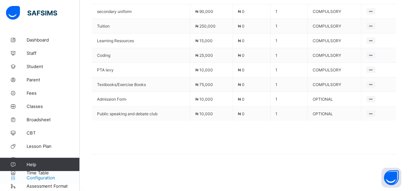
click at [46, 174] on link "Configuration" at bounding box center [39, 177] width 79 height 13
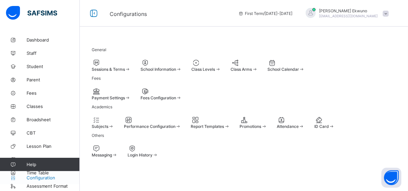
scroll to position [100, 0]
click at [182, 95] on div "Fees Configuration" at bounding box center [160, 97] width 41 height 5
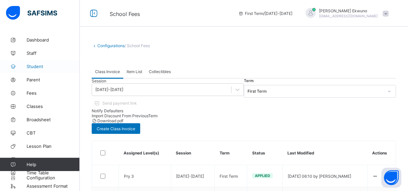
click at [34, 65] on span "Student" at bounding box center [53, 66] width 53 height 5
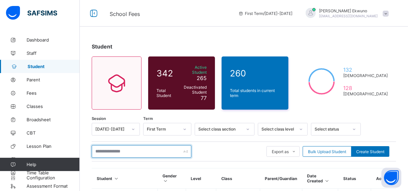
click at [109, 148] on input "text" at bounding box center [142, 151] width 100 height 13
type input "**********"
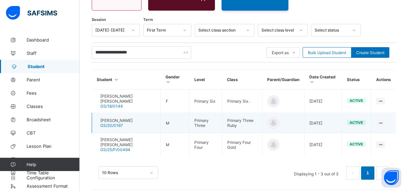
click at [132, 118] on span "Agbasiere Alexander" at bounding box center [116, 120] width 32 height 5
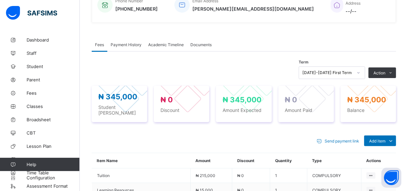
scroll to position [302, 0]
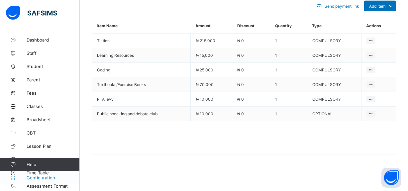
click at [45, 175] on link "Configuration" at bounding box center [39, 177] width 79 height 13
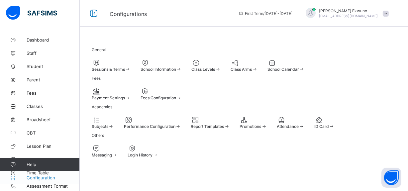
scroll to position [100, 0]
click at [176, 95] on span "Fees Configuration" at bounding box center [158, 97] width 36 height 5
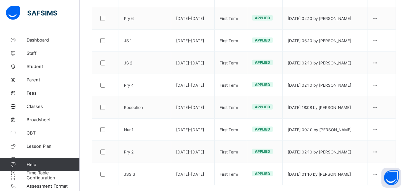
scroll to position [102, 0]
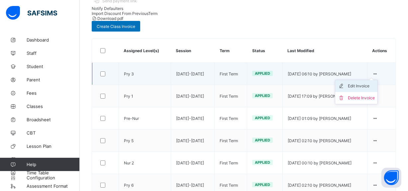
click at [371, 83] on div "Edit Invoice" at bounding box center [361, 86] width 27 height 7
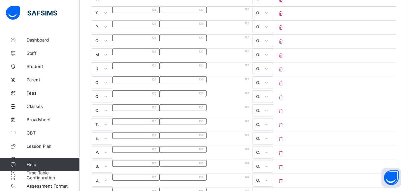
scroll to position [434, 0]
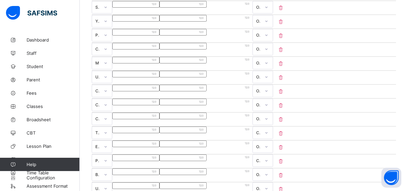
click at [159, 36] on input "*****" at bounding box center [135, 32] width 47 height 7
click at [159, 36] on div "*****" at bounding box center [135, 32] width 47 height 7
click at [159, 36] on input "*****" at bounding box center [135, 32] width 47 height 7
type input "****"
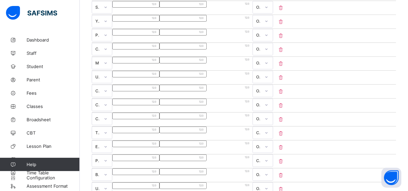
type input "*****"
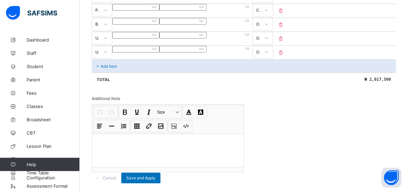
scroll to position [634, 0]
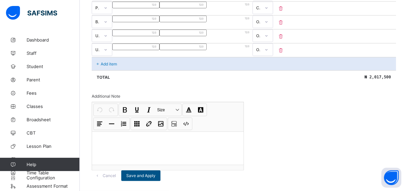
type input "*****"
click at [160, 170] on div "Save and Apply" at bounding box center [140, 175] width 39 height 11
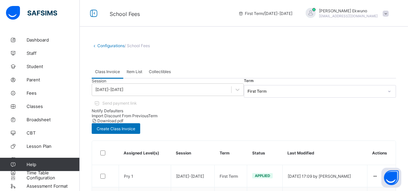
scroll to position [167, 0]
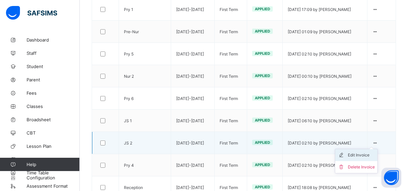
click at [367, 152] on div "Edit Invoice" at bounding box center [361, 155] width 27 height 7
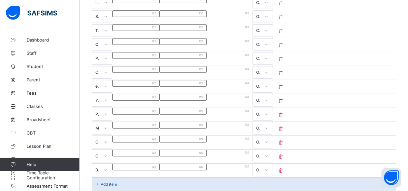
scroll to position [49, 0]
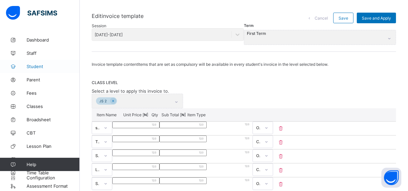
click at [35, 67] on span "Student" at bounding box center [53, 66] width 53 height 5
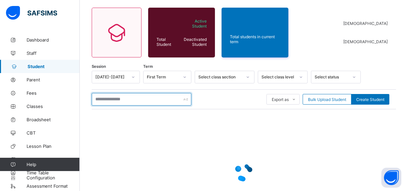
click at [124, 98] on input "text" at bounding box center [142, 99] width 100 height 13
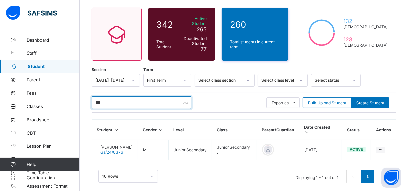
scroll to position [48, 0]
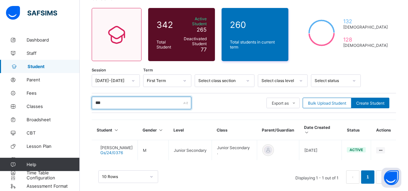
type input "***"
click at [137, 120] on th "Student" at bounding box center [115, 130] width 46 height 20
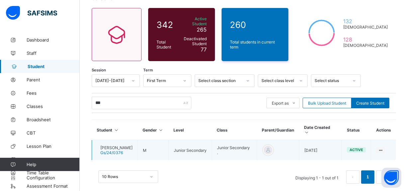
click at [123, 150] on span "Gs/24/0376" at bounding box center [111, 152] width 23 height 5
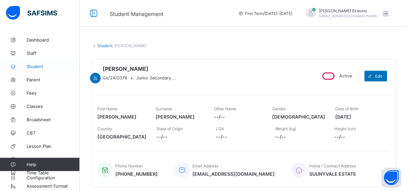
click at [36, 65] on span "Student" at bounding box center [53, 66] width 53 height 5
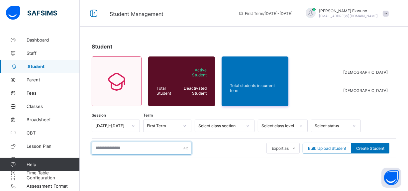
click at [140, 154] on input "text" at bounding box center [142, 148] width 100 height 13
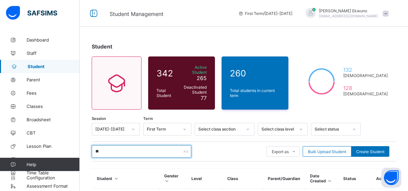
type input "**********"
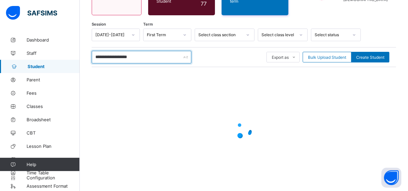
scroll to position [99, 0]
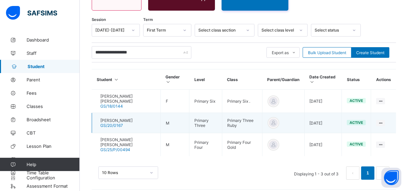
click at [128, 118] on span "Agbasiere Alexander" at bounding box center [116, 120] width 32 height 5
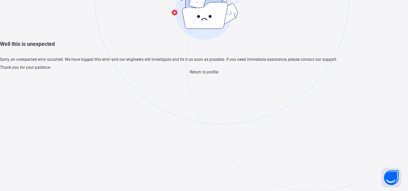
scroll to position [20, 0]
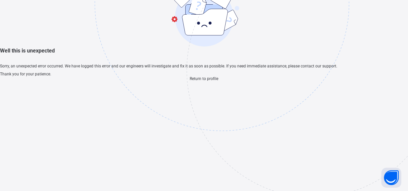
click at [203, 81] on span "Return to profile" at bounding box center [204, 78] width 29 height 5
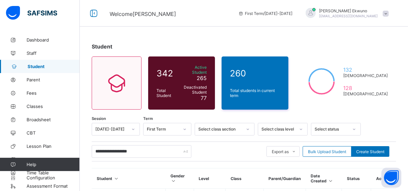
scroll to position [99, 0]
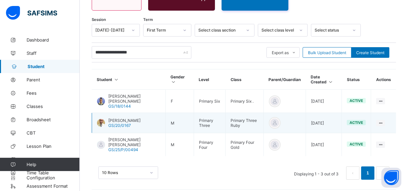
click at [140, 118] on span "[PERSON_NAME]" at bounding box center [124, 120] width 32 height 5
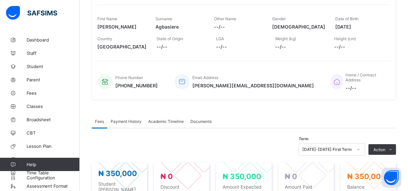
scroll to position [266, 0]
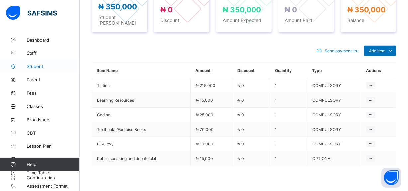
click at [41, 66] on span "Student" at bounding box center [53, 66] width 53 height 5
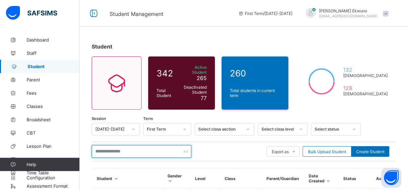
click at [122, 150] on input "text" at bounding box center [142, 151] width 100 height 13
type input "*"
type input "******"
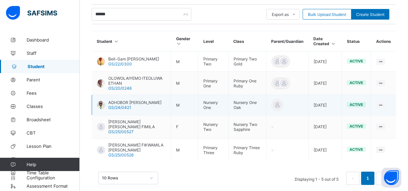
click at [144, 100] on div "AGHOBOR OCHIE NATHAN GS/24/0421" at bounding box center [134, 105] width 53 height 10
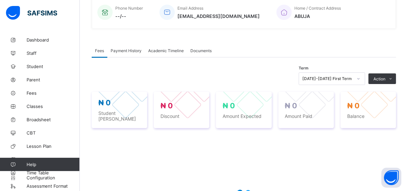
scroll to position [252, 0]
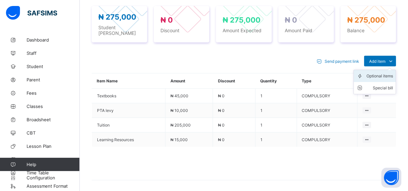
click at [378, 73] on div "Optional items" at bounding box center [379, 76] width 27 height 7
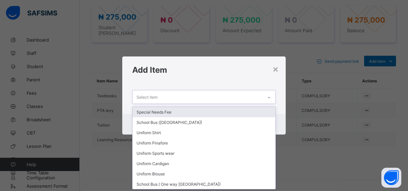
scroll to position [0, 0]
click at [184, 100] on div "Select item" at bounding box center [197, 96] width 130 height 13
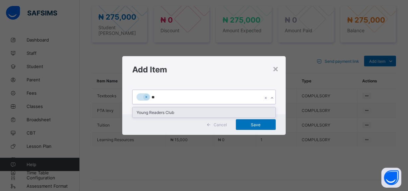
type input "***"
click at [169, 112] on div "Young Readers Club" at bounding box center [203, 112] width 142 height 10
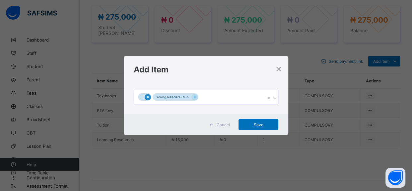
click at [148, 98] on icon at bounding box center [148, 97] width 4 height 5
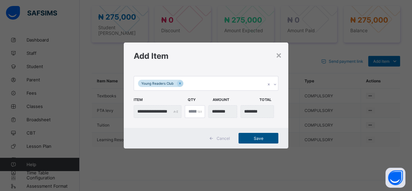
click at [261, 139] on span "Save" at bounding box center [259, 138] width 30 height 5
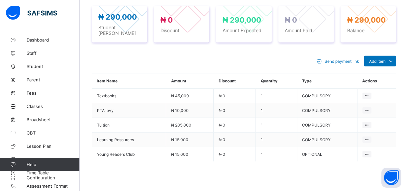
scroll to position [86, 0]
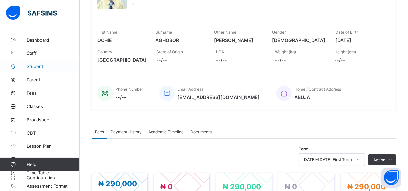
click at [33, 66] on span "Student" at bounding box center [53, 66] width 53 height 5
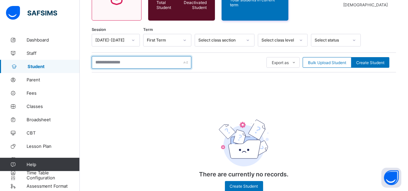
click at [122, 63] on input "text" at bounding box center [142, 62] width 100 height 13
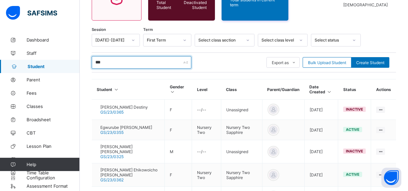
scroll to position [76, 0]
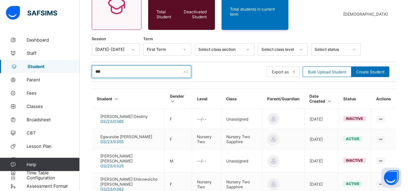
type input "***"
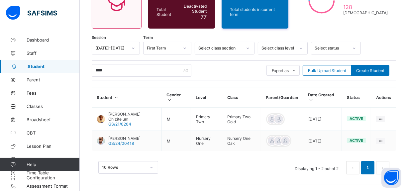
scroll to position [76, 0]
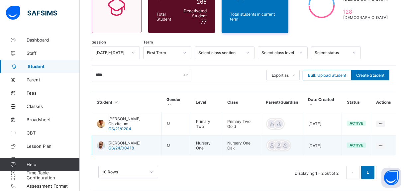
type input "****"
click at [130, 140] on span "[PERSON_NAME]" at bounding box center [124, 142] width 32 height 5
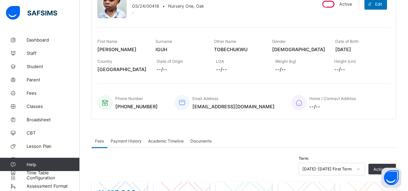
scroll to position [243, 0]
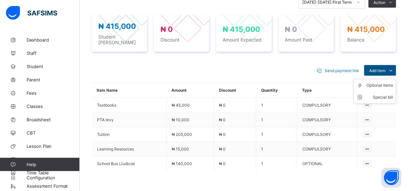
click at [385, 68] on span "Add item" at bounding box center [377, 70] width 16 height 5
click at [384, 82] on div "Optional items" at bounding box center [379, 85] width 27 height 7
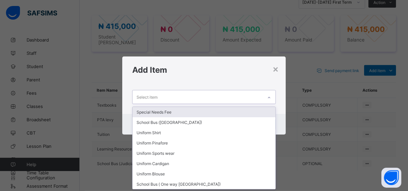
scroll to position [0, 0]
click at [196, 97] on div "Select item" at bounding box center [197, 96] width 130 height 13
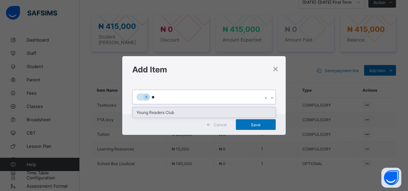
type input "***"
click at [179, 112] on div "Young Readers Club" at bounding box center [203, 112] width 142 height 10
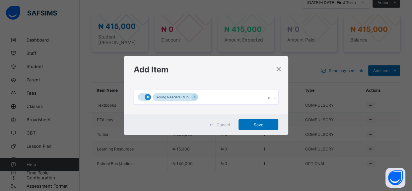
click at [149, 96] on icon at bounding box center [148, 97] width 4 height 5
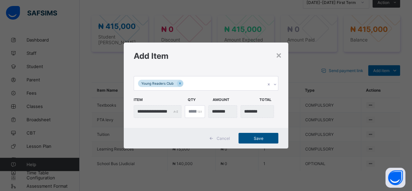
click at [258, 139] on span "Save" at bounding box center [259, 138] width 30 height 5
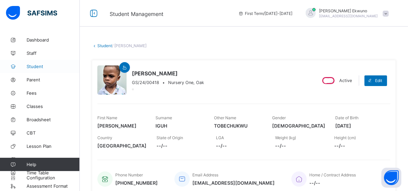
click at [40, 68] on span "Student" at bounding box center [53, 66] width 53 height 5
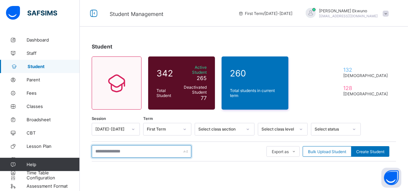
click at [125, 149] on input "text" at bounding box center [142, 151] width 100 height 13
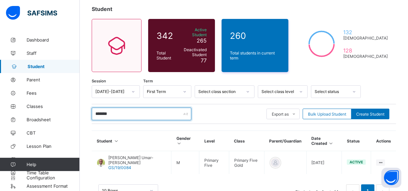
scroll to position [56, 0]
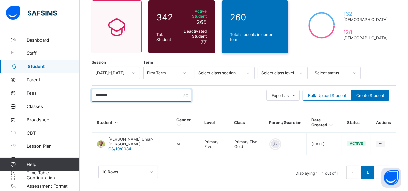
click at [119, 90] on input "*******" at bounding box center [142, 95] width 100 height 13
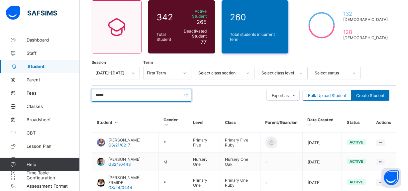
scroll to position [102, 0]
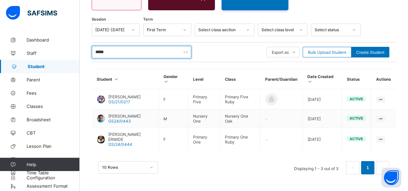
click at [115, 46] on input "*****" at bounding box center [142, 52] width 100 height 13
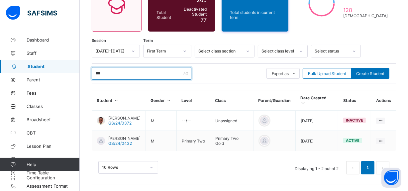
scroll to position [76, 0]
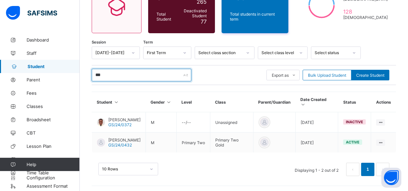
click at [117, 70] on input "***" at bounding box center [142, 75] width 100 height 13
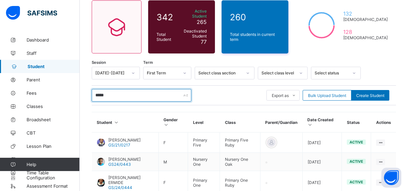
scroll to position [102, 0]
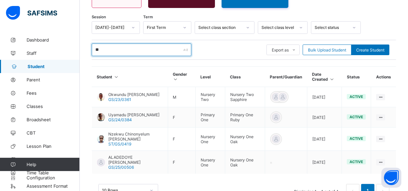
type input "*"
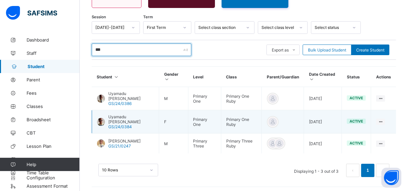
type input "***"
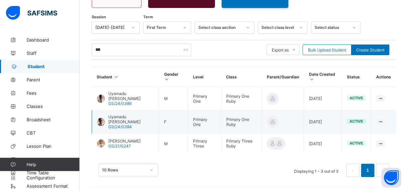
click at [137, 116] on span "Uyamadu [PERSON_NAME]" at bounding box center [130, 119] width 45 height 10
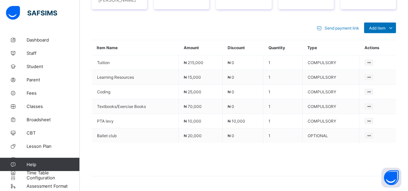
scroll to position [302, 0]
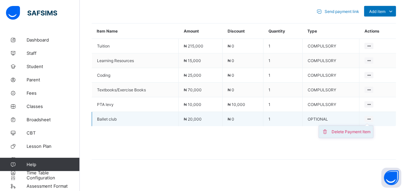
click at [358, 128] on div "Delete Payment Item" at bounding box center [350, 131] width 39 height 7
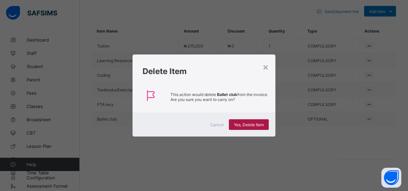
click at [256, 126] on span "Yes, Delete Item" at bounding box center [249, 124] width 30 height 5
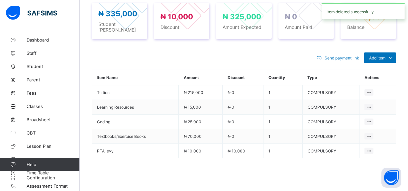
scroll to position [287, 0]
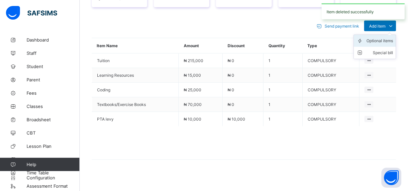
click at [381, 38] on div "Optional items" at bounding box center [379, 41] width 27 height 7
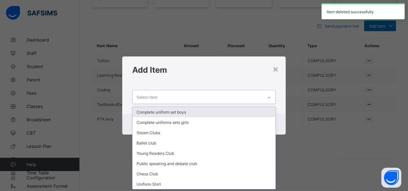
scroll to position [0, 0]
click at [206, 101] on div "Select item" at bounding box center [197, 96] width 130 height 13
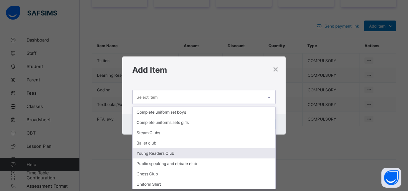
click at [157, 151] on div "Young Readers Club" at bounding box center [203, 153] width 142 height 10
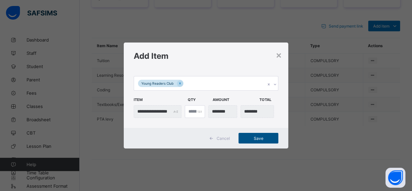
click at [259, 137] on span "Save" at bounding box center [259, 138] width 30 height 5
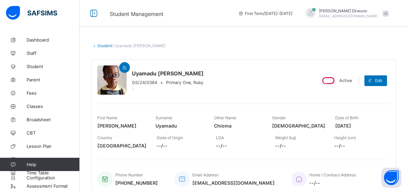
click at [108, 47] on link "Student" at bounding box center [104, 45] width 15 height 5
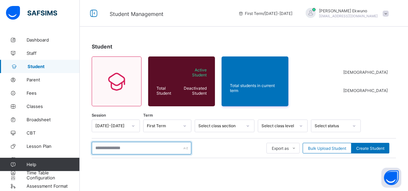
click at [128, 152] on input "text" at bounding box center [142, 148] width 100 height 13
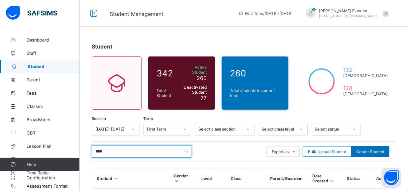
type input "******"
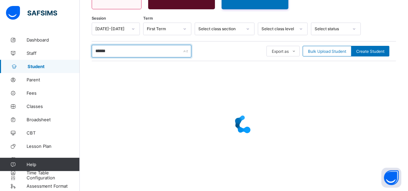
scroll to position [103, 0]
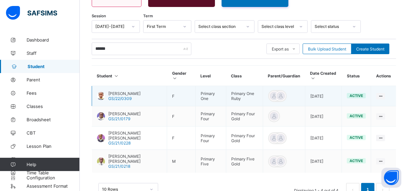
click at [131, 91] on span "[PERSON_NAME]" at bounding box center [124, 93] width 32 height 5
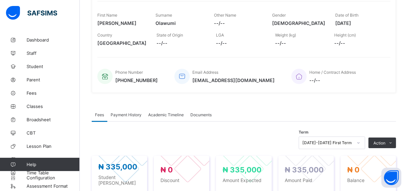
scroll to position [269, 0]
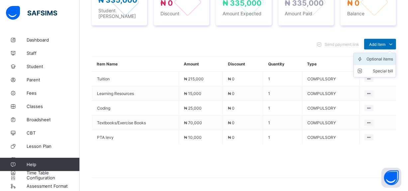
click at [385, 56] on div "Optional items" at bounding box center [379, 59] width 27 height 7
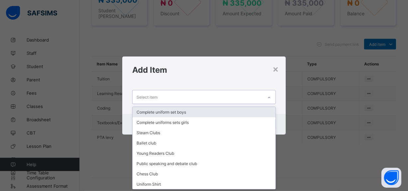
scroll to position [0, 0]
click at [203, 96] on div "Select item" at bounding box center [197, 96] width 130 height 13
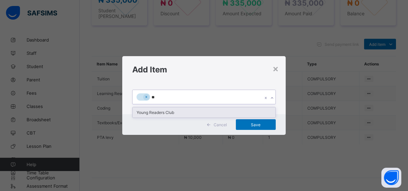
type input "***"
click at [172, 113] on div "Young Readers Club" at bounding box center [203, 112] width 142 height 10
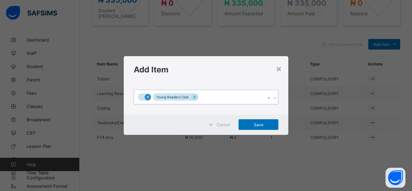
click at [147, 99] on icon at bounding box center [148, 97] width 4 height 5
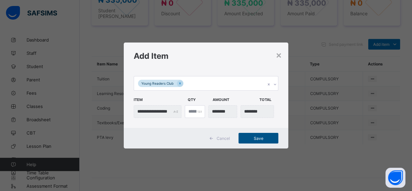
click at [246, 138] on span "Save" at bounding box center [259, 138] width 30 height 5
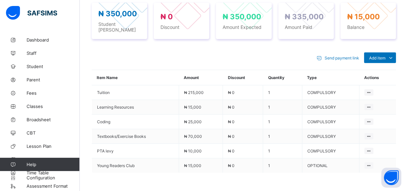
scroll to position [89, 0]
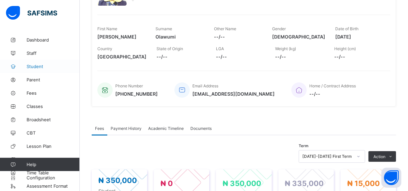
click at [33, 69] on link "Student" at bounding box center [40, 66] width 80 height 13
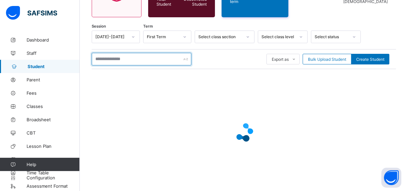
click at [129, 57] on input "text" at bounding box center [142, 59] width 100 height 13
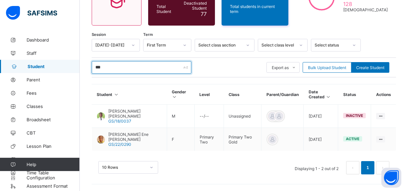
scroll to position [76, 0]
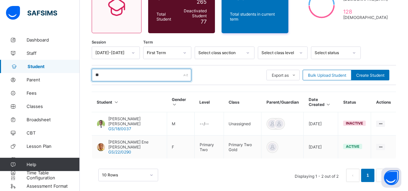
type input "*"
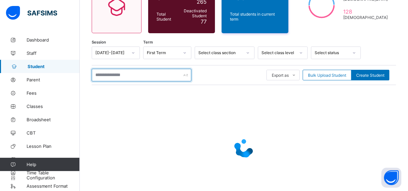
scroll to position [89, 0]
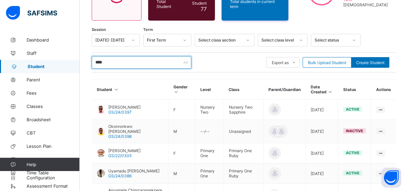
type input "**********"
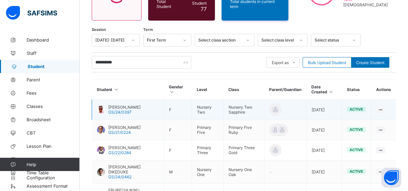
click at [140, 105] on span "[PERSON_NAME]" at bounding box center [124, 107] width 32 height 5
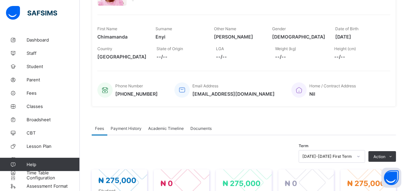
scroll to position [256, 0]
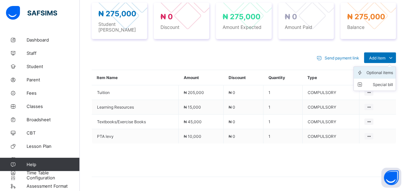
click at [381, 69] on div "Optional items" at bounding box center [379, 72] width 27 height 7
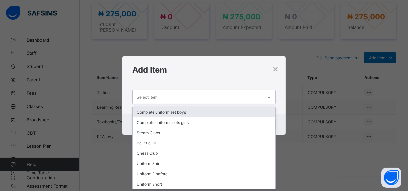
scroll to position [0, 0]
click at [225, 92] on div "Select item" at bounding box center [197, 96] width 130 height 13
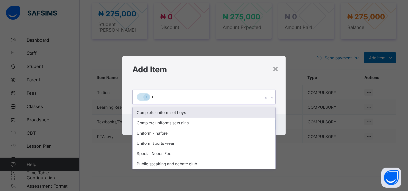
type input "**"
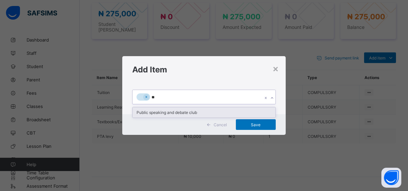
click at [196, 111] on div "Public speaking and debate club" at bounding box center [203, 112] width 142 height 10
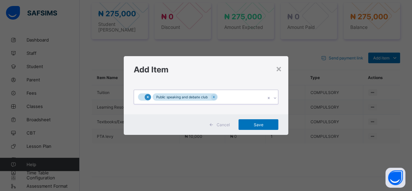
click at [146, 98] on icon at bounding box center [148, 97] width 4 height 5
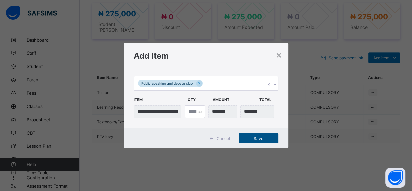
click at [260, 138] on span "Save" at bounding box center [259, 138] width 30 height 5
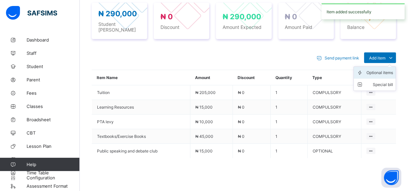
click at [381, 69] on div "Optional items" at bounding box center [379, 72] width 27 height 7
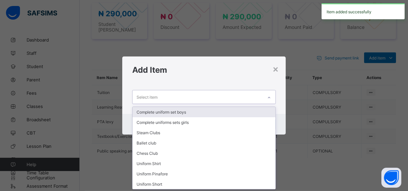
click at [187, 100] on div "Select item" at bounding box center [197, 96] width 130 height 13
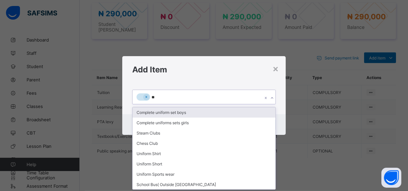
type input "***"
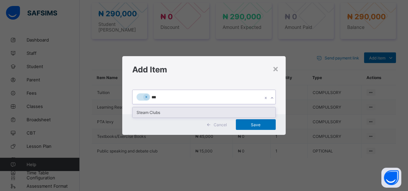
click at [158, 114] on div "Steam Clubs" at bounding box center [203, 112] width 142 height 10
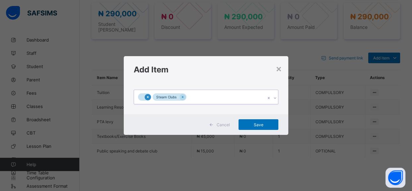
click at [149, 99] on icon at bounding box center [148, 97] width 4 height 5
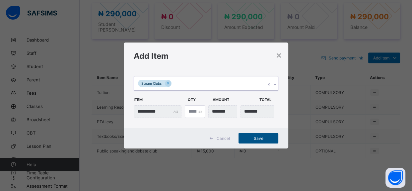
click at [259, 139] on span "Save" at bounding box center [259, 138] width 30 height 5
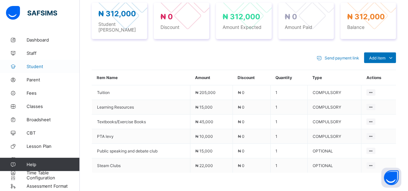
click at [30, 63] on link "Student" at bounding box center [40, 66] width 80 height 13
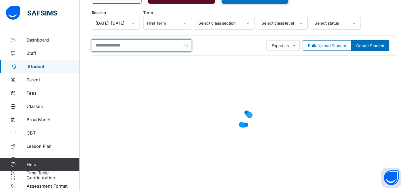
click at [134, 44] on input "text" at bounding box center [142, 45] width 100 height 13
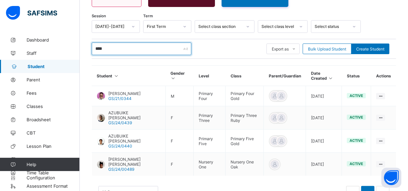
type input "**********"
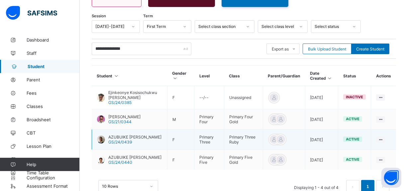
click at [127, 134] on span "AZUBUIKE [PERSON_NAME]" at bounding box center [134, 136] width 53 height 5
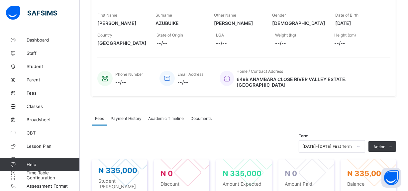
scroll to position [269, 0]
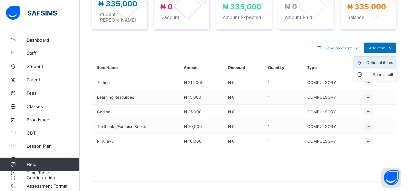
click at [386, 59] on div "Optional items" at bounding box center [379, 62] width 27 height 7
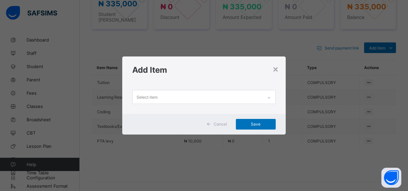
scroll to position [0, 0]
click at [206, 97] on div "Select item" at bounding box center [197, 96] width 130 height 13
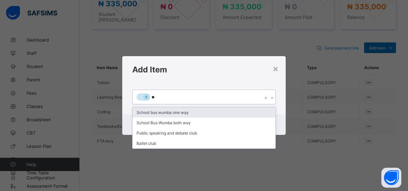
type input "***"
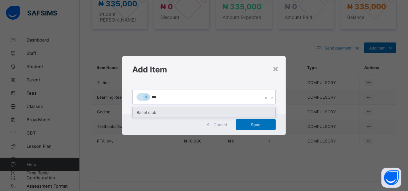
click at [143, 110] on div "Ballet club" at bounding box center [203, 112] width 142 height 10
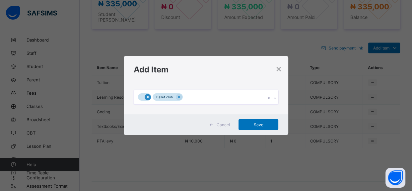
click at [147, 96] on icon at bounding box center [148, 97] width 4 height 5
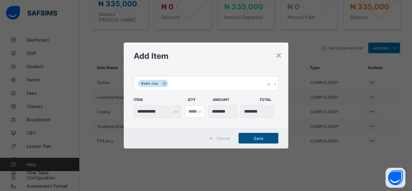
click at [259, 137] on span "Save" at bounding box center [259, 138] width 30 height 5
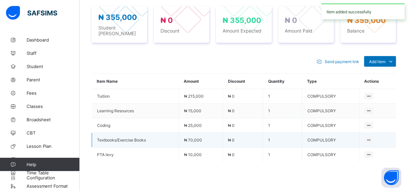
scroll to position [269, 0]
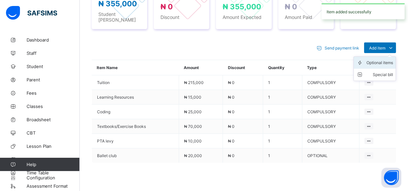
click at [381, 59] on div "Optional items" at bounding box center [379, 62] width 27 height 7
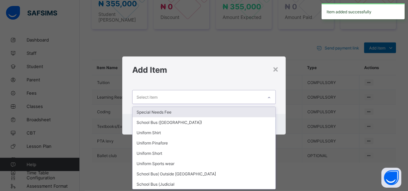
scroll to position [0, 0]
click at [190, 96] on div "Select item" at bounding box center [197, 96] width 130 height 13
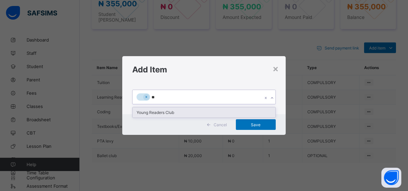
type input "***"
click at [168, 115] on div "Young Readers Club" at bounding box center [203, 112] width 142 height 10
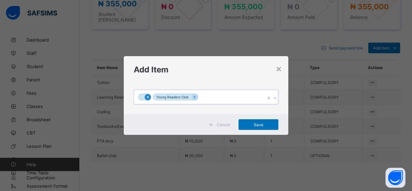
click at [149, 97] on icon at bounding box center [148, 97] width 4 height 5
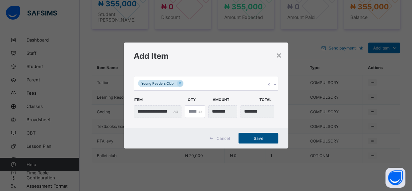
click at [254, 137] on span "Save" at bounding box center [259, 138] width 30 height 5
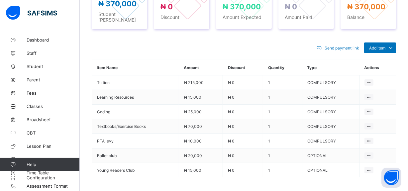
scroll to position [103, 0]
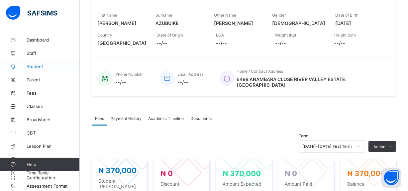
click at [33, 69] on link "Student" at bounding box center [40, 66] width 80 height 13
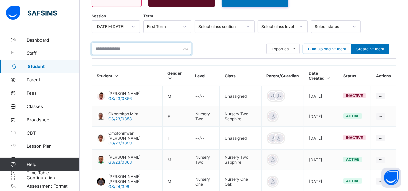
click at [133, 43] on input "text" at bounding box center [142, 48] width 100 height 13
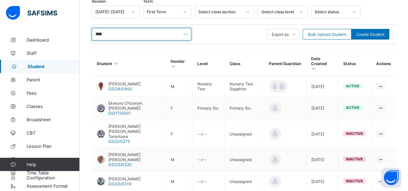
scroll to position [0, 0]
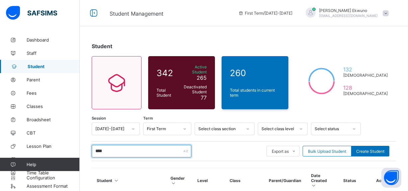
click at [117, 147] on input "****" at bounding box center [142, 151] width 100 height 13
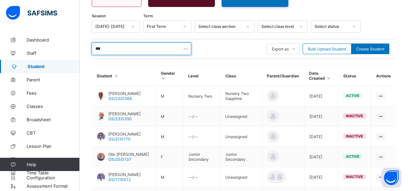
scroll to position [105, 0]
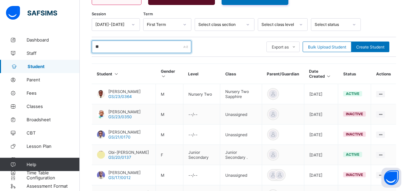
type input "*"
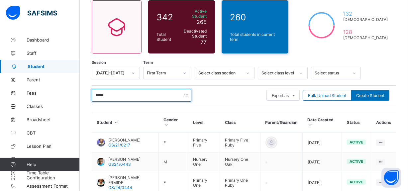
scroll to position [102, 0]
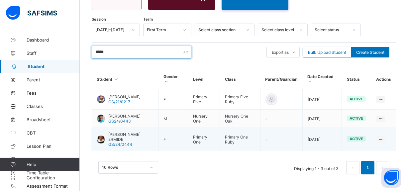
type input "*****"
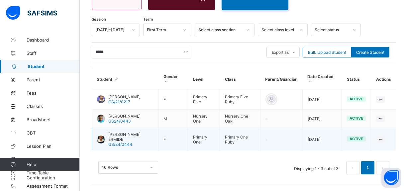
click at [126, 145] on span "GS/24/0444" at bounding box center [120, 144] width 24 height 5
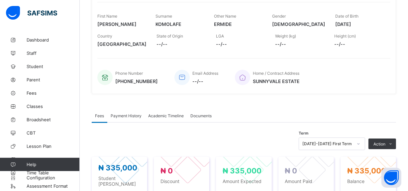
scroll to position [269, 0]
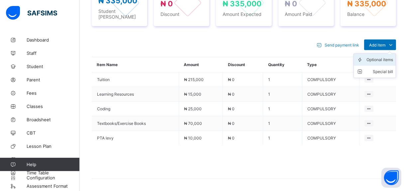
click at [385, 58] on div "Optional items" at bounding box center [379, 59] width 27 height 7
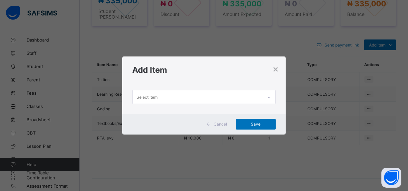
scroll to position [0, 0]
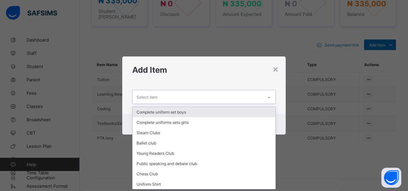
click at [205, 99] on div "Select item" at bounding box center [197, 96] width 130 height 13
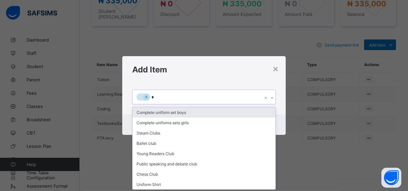
type input "**"
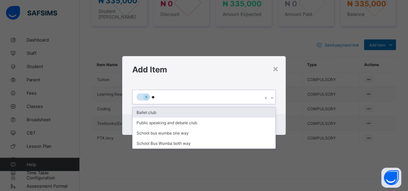
click at [170, 113] on div "Ballet club" at bounding box center [203, 112] width 142 height 10
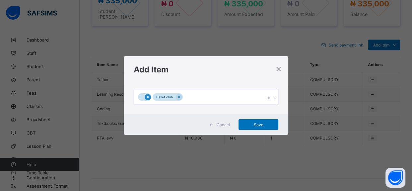
click at [147, 97] on icon at bounding box center [148, 97] width 2 height 2
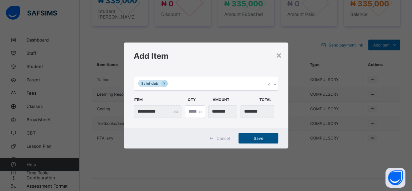
click at [262, 139] on span "Save" at bounding box center [259, 138] width 30 height 5
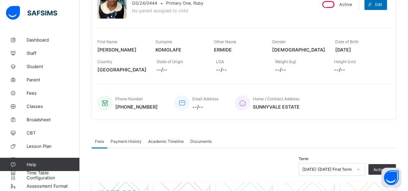
scroll to position [72, 0]
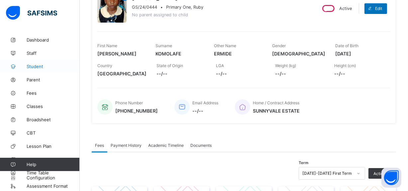
click at [24, 70] on link "Student" at bounding box center [40, 66] width 80 height 13
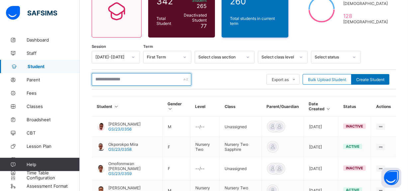
click at [122, 77] on input "text" at bounding box center [142, 79] width 100 height 13
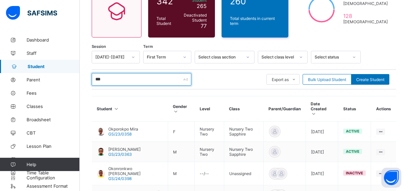
type input "****"
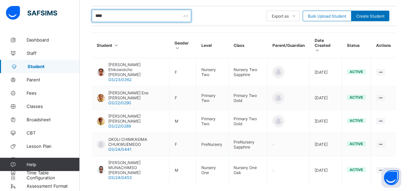
scroll to position [139, 0]
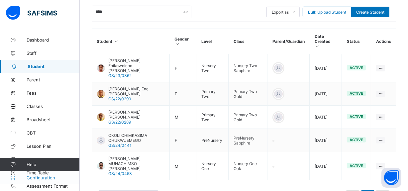
click at [45, 178] on span "Configuration" at bounding box center [53, 177] width 53 height 5
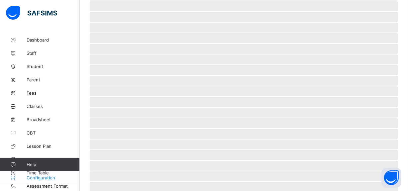
scroll to position [100, 0]
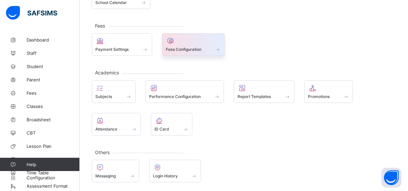
click at [208, 46] on div "Fees Configuration" at bounding box center [193, 49] width 55 height 6
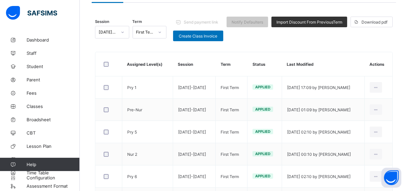
scroll to position [139, 0]
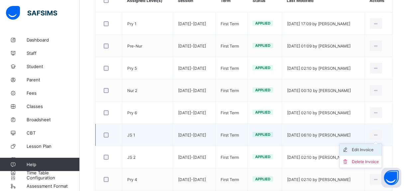
click at [372, 147] on div "Edit Invoice" at bounding box center [365, 149] width 27 height 7
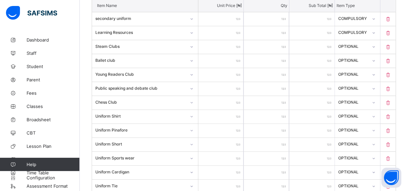
scroll to position [187, 0]
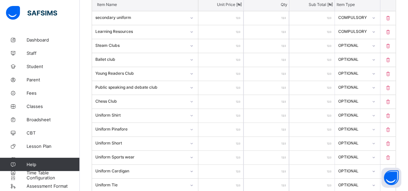
click at [229, 86] on input "*****" at bounding box center [220, 88] width 45 height 14
click at [228, 86] on input "*****" at bounding box center [220, 88] width 45 height 14
type input "****"
type input "*****"
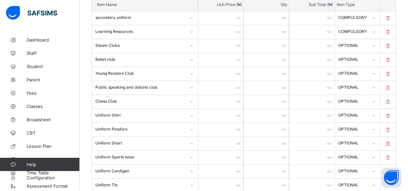
type input "*****"
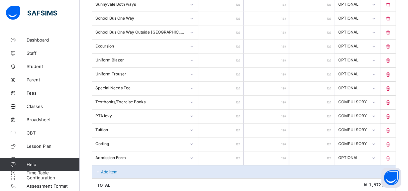
scroll to position [632, 0]
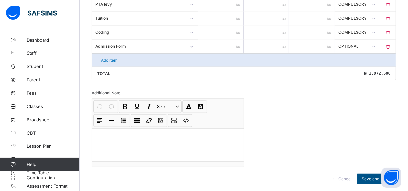
type input "*****"
click at [365, 174] on div "Save and Apply" at bounding box center [376, 179] width 39 height 11
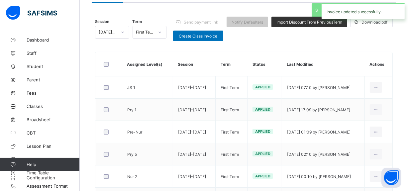
scroll to position [269, 0]
